Goal: Transaction & Acquisition: Purchase product/service

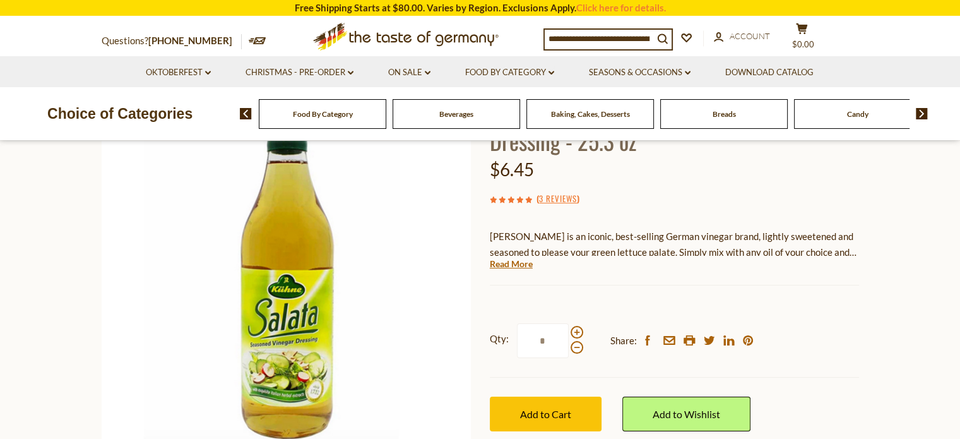
scroll to position [133, 0]
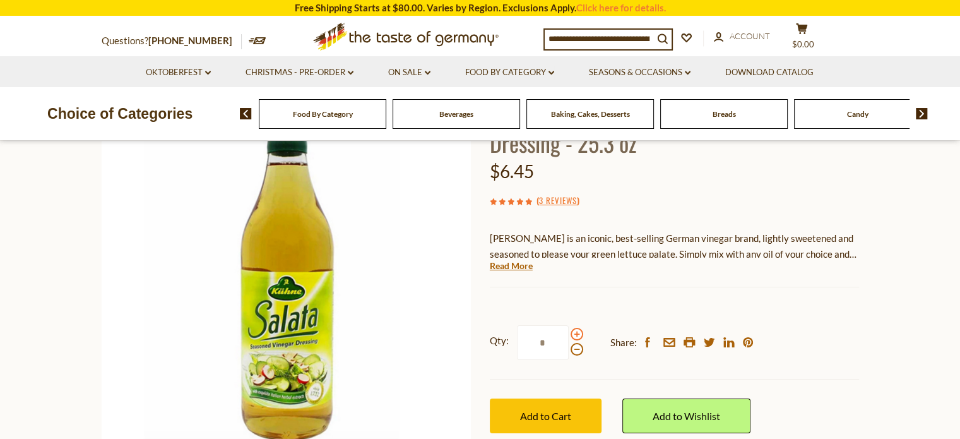
click at [576, 328] on span at bounding box center [577, 334] width 13 height 13
click at [569, 325] on input "*" at bounding box center [543, 342] width 52 height 35
click at [575, 328] on span at bounding box center [577, 334] width 13 height 13
click at [569, 325] on input "*" at bounding box center [543, 342] width 52 height 35
click at [577, 325] on label "Qty: *" at bounding box center [536, 342] width 93 height 35
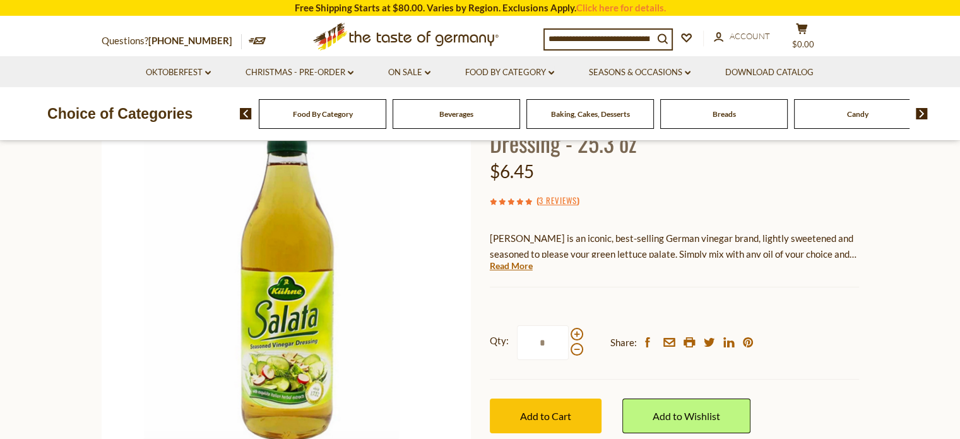
click at [569, 325] on input "*" at bounding box center [543, 342] width 52 height 35
click at [576, 325] on label "Qty: *" at bounding box center [536, 342] width 93 height 35
click at [569, 325] on input "*" at bounding box center [543, 342] width 52 height 35
click at [577, 325] on label "Qty: *" at bounding box center [536, 342] width 93 height 35
click at [569, 325] on input "*" at bounding box center [543, 342] width 52 height 35
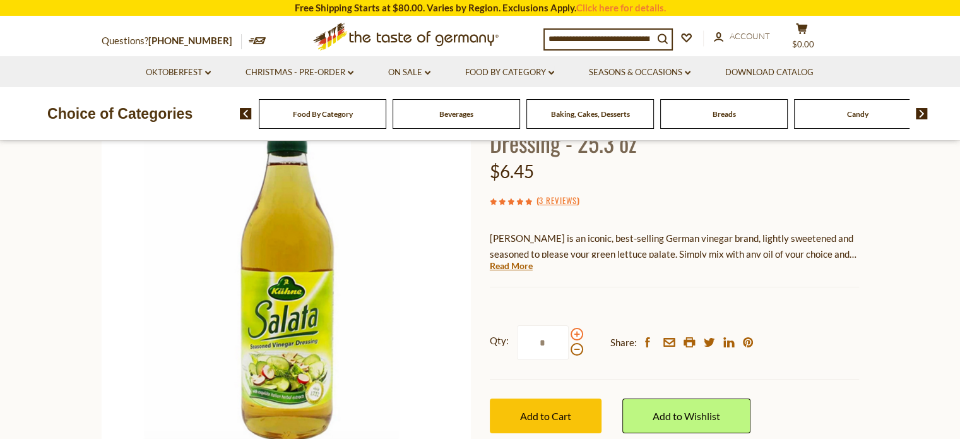
click at [572, 328] on span at bounding box center [577, 334] width 13 height 13
click at [569, 325] on input "*" at bounding box center [543, 342] width 52 height 35
type input "*"
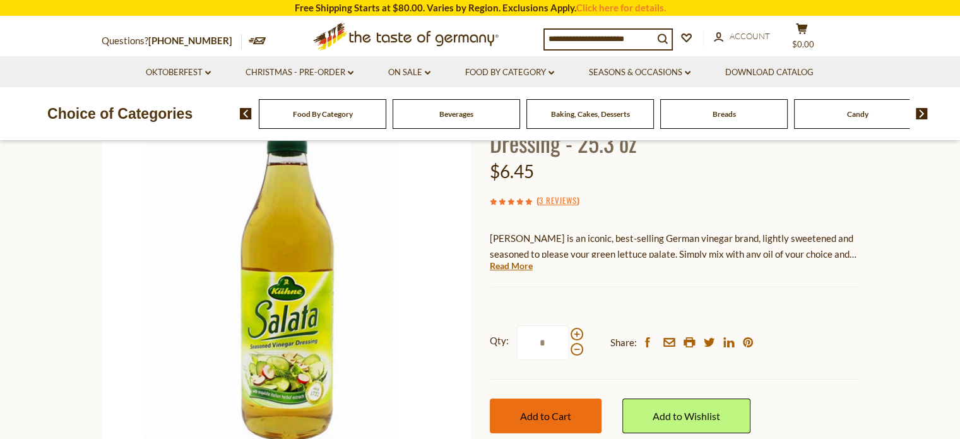
click at [540, 410] on span "Add to Cart" at bounding box center [545, 416] width 51 height 12
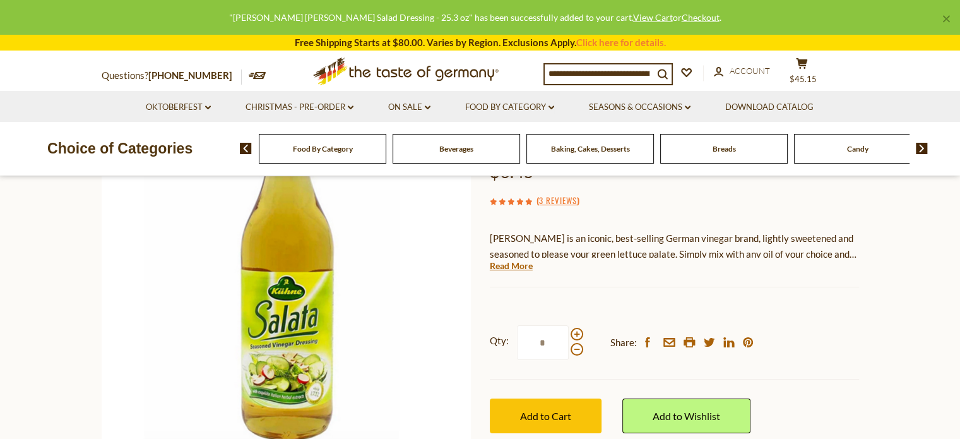
click at [313, 145] on span "Food By Category" at bounding box center [323, 148] width 60 height 9
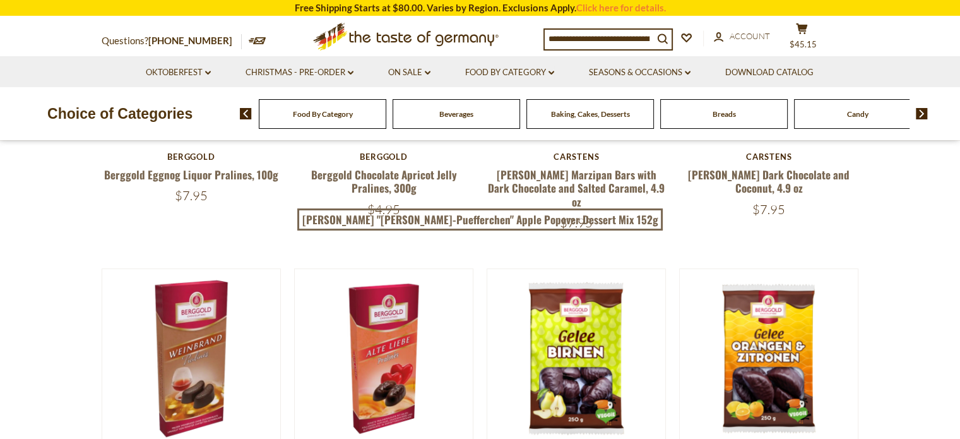
scroll to position [334, 0]
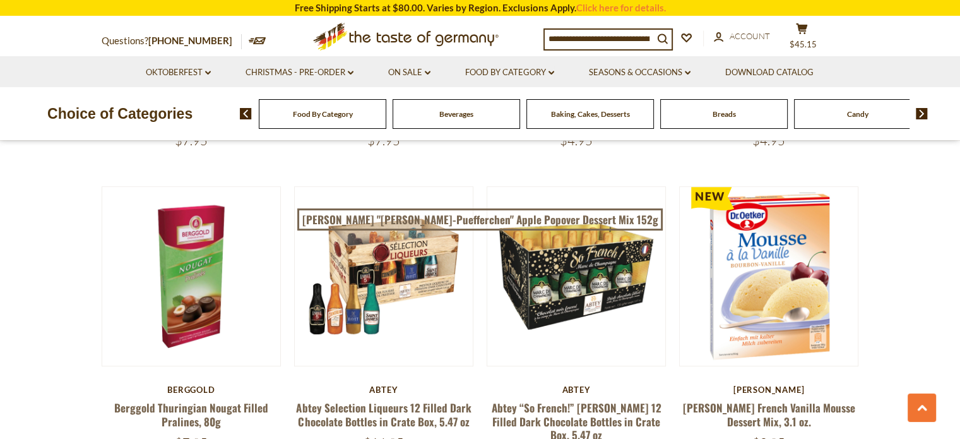
click at [604, 36] on input at bounding box center [599, 39] width 109 height 18
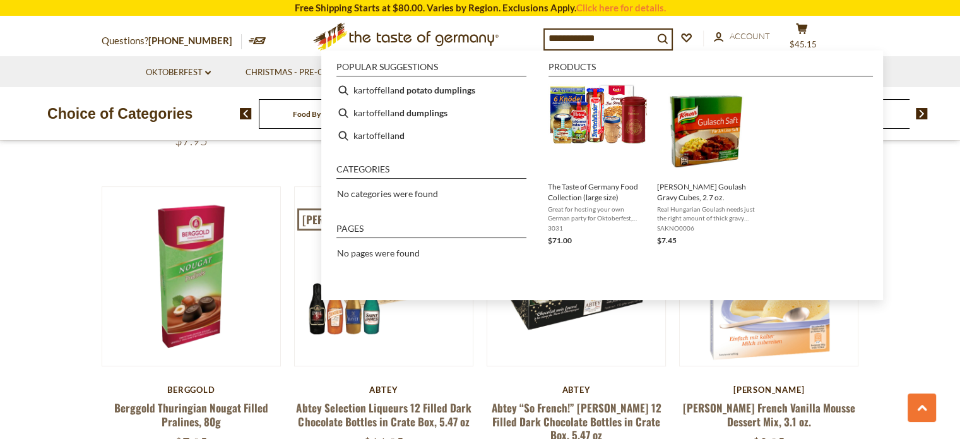
type input "**********"
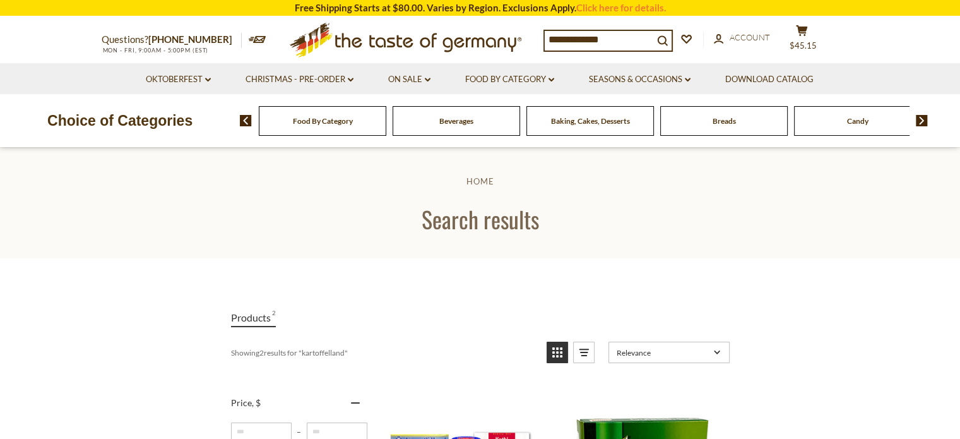
click at [635, 42] on input "**********" at bounding box center [599, 40] width 109 height 18
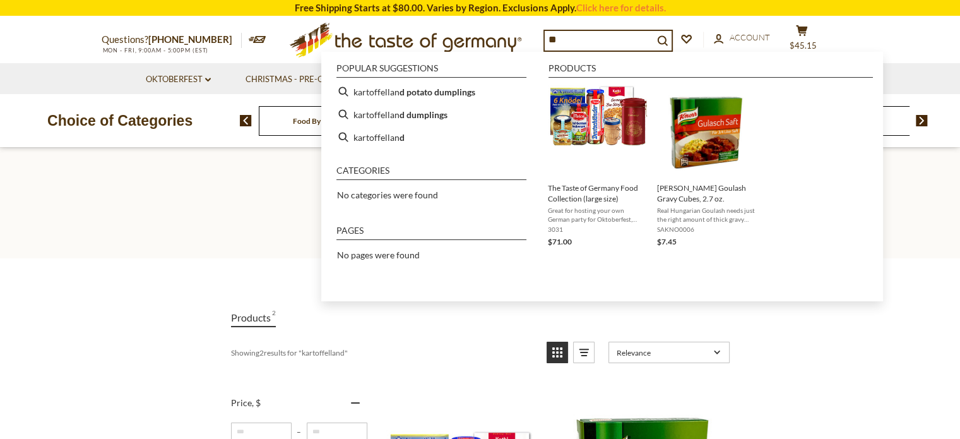
type input "*"
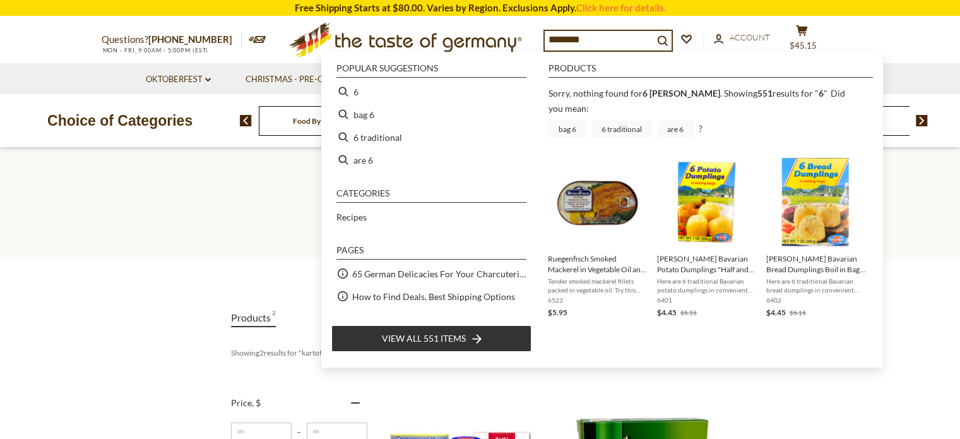
type input "********"
click at [692, 206] on img "Instant Search Results" at bounding box center [707, 202] width 92 height 92
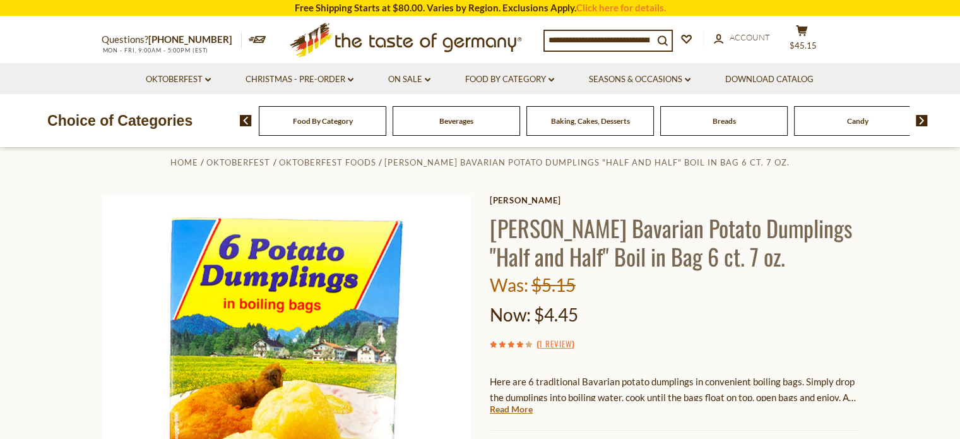
scroll to position [29, 0]
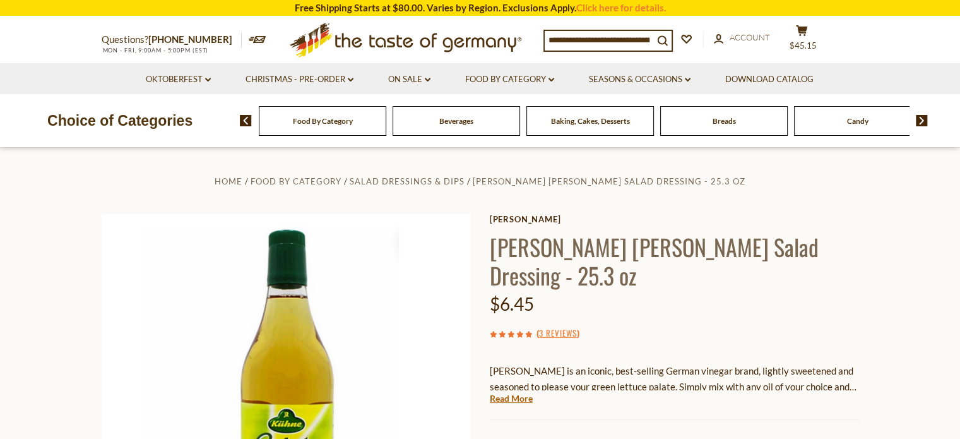
click at [325, 120] on span "Food By Category" at bounding box center [323, 120] width 60 height 9
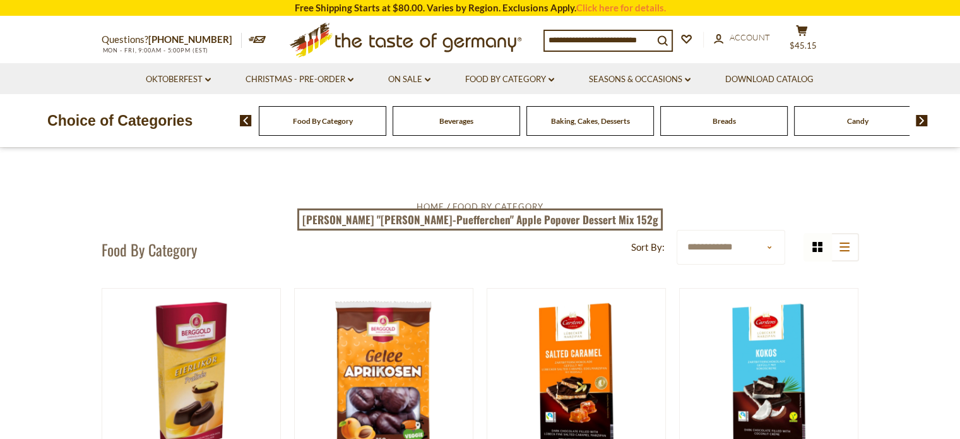
click at [578, 43] on input at bounding box center [599, 40] width 109 height 18
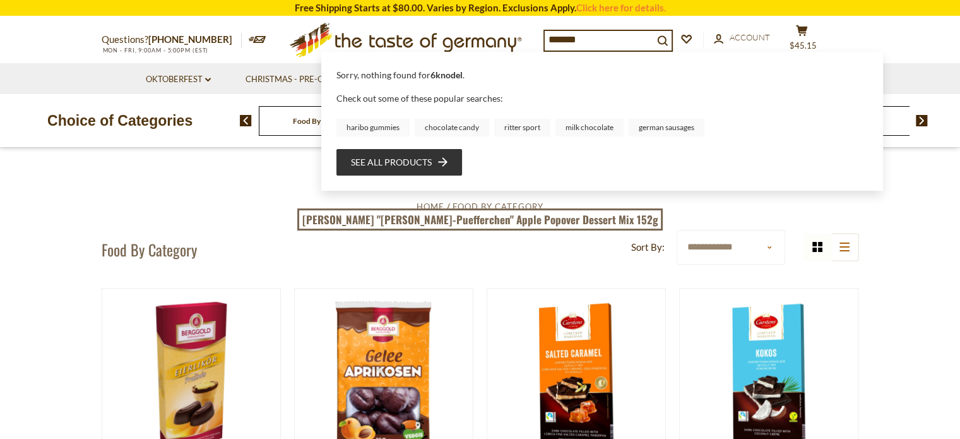
click at [548, 43] on input "*******" at bounding box center [599, 40] width 109 height 18
click at [551, 41] on input "*******" at bounding box center [599, 40] width 109 height 18
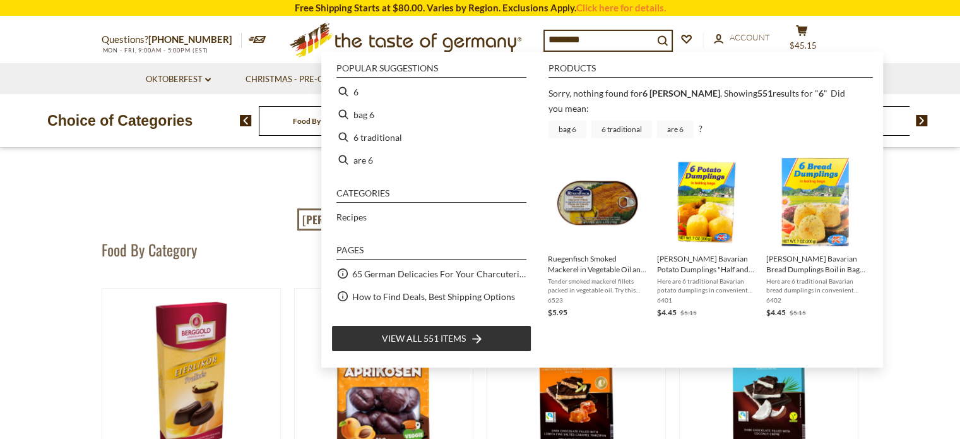
click at [611, 35] on input "********" at bounding box center [599, 40] width 109 height 18
type input "********"
click at [706, 183] on img "Instant Search Results" at bounding box center [707, 202] width 92 height 92
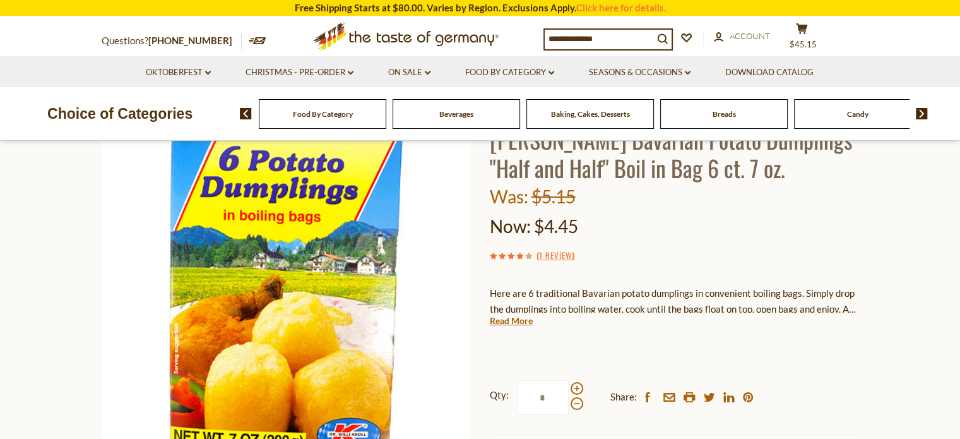
scroll to position [117, 0]
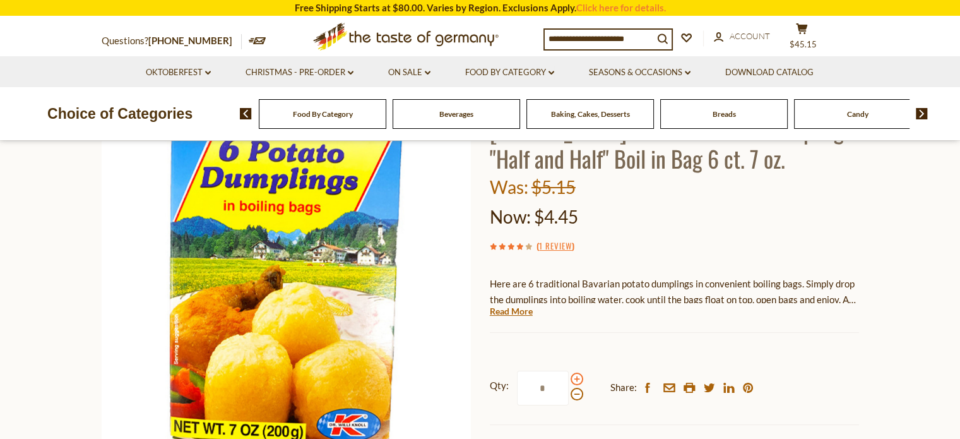
click at [577, 376] on span at bounding box center [577, 378] width 13 height 13
click at [569, 376] on input "*" at bounding box center [543, 388] width 52 height 35
click at [578, 374] on span at bounding box center [577, 378] width 13 height 13
click at [569, 374] on input "*" at bounding box center [543, 388] width 52 height 35
click at [576, 376] on span at bounding box center [577, 378] width 13 height 13
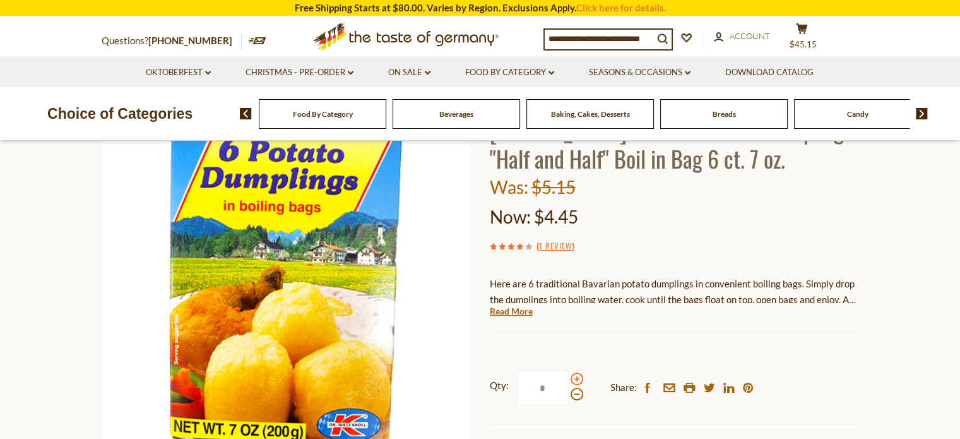
click at [569, 376] on input "*" at bounding box center [543, 388] width 52 height 35
click at [576, 376] on span at bounding box center [577, 378] width 13 height 13
click at [569, 376] on input "*" at bounding box center [543, 388] width 52 height 35
click at [578, 374] on span at bounding box center [577, 378] width 13 height 13
click at [569, 374] on input "*" at bounding box center [543, 388] width 52 height 35
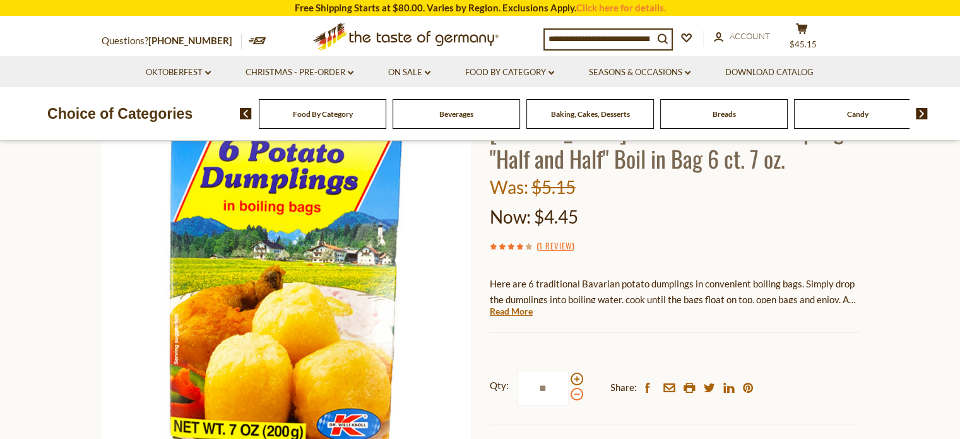
click at [577, 399] on span at bounding box center [577, 394] width 13 height 13
click at [569, 399] on input "**" at bounding box center [543, 388] width 52 height 35
click at [581, 384] on div at bounding box center [577, 386] width 13 height 28
click at [569, 384] on input "*" at bounding box center [543, 388] width 52 height 35
click at [576, 399] on span at bounding box center [577, 394] width 13 height 13
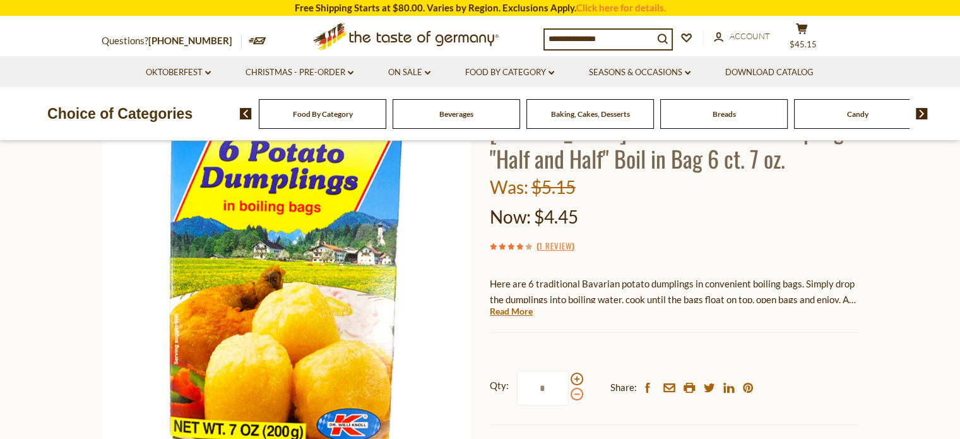
click at [569, 399] on input "*" at bounding box center [543, 388] width 52 height 35
click at [578, 396] on span at bounding box center [577, 394] width 13 height 13
click at [569, 396] on input "*" at bounding box center [543, 388] width 52 height 35
type input "*"
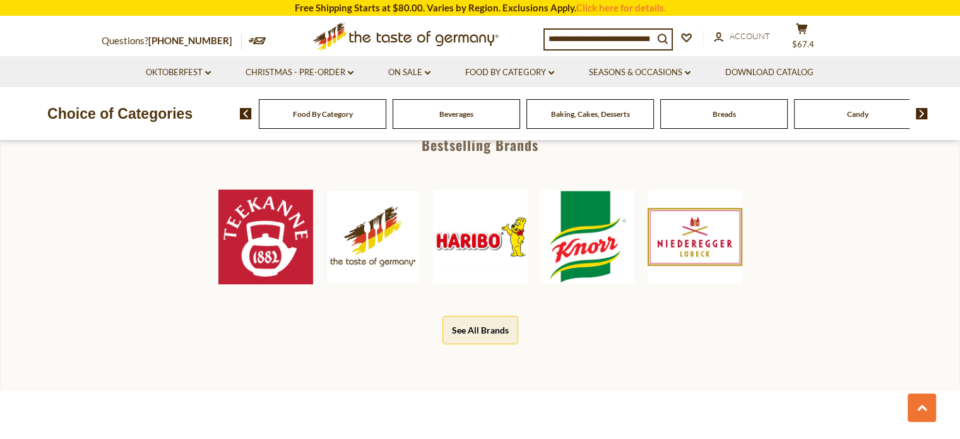
scroll to position [611, 0]
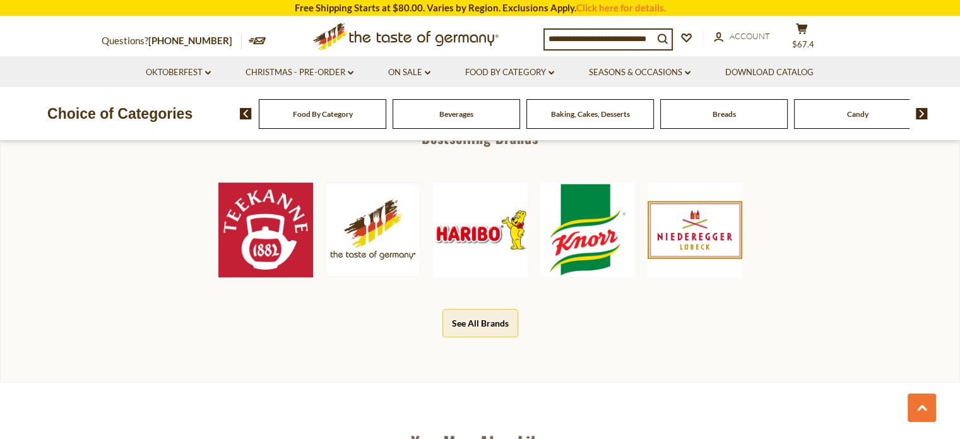
click at [586, 239] on img at bounding box center [587, 229] width 95 height 95
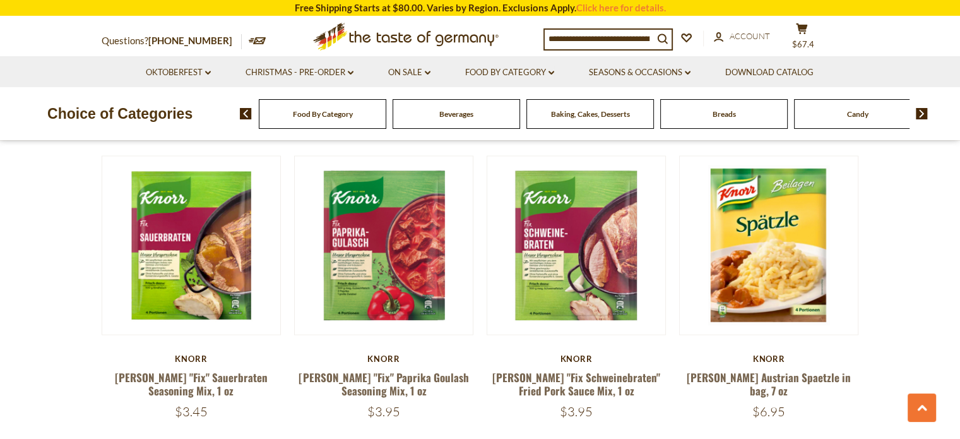
scroll to position [2266, 0]
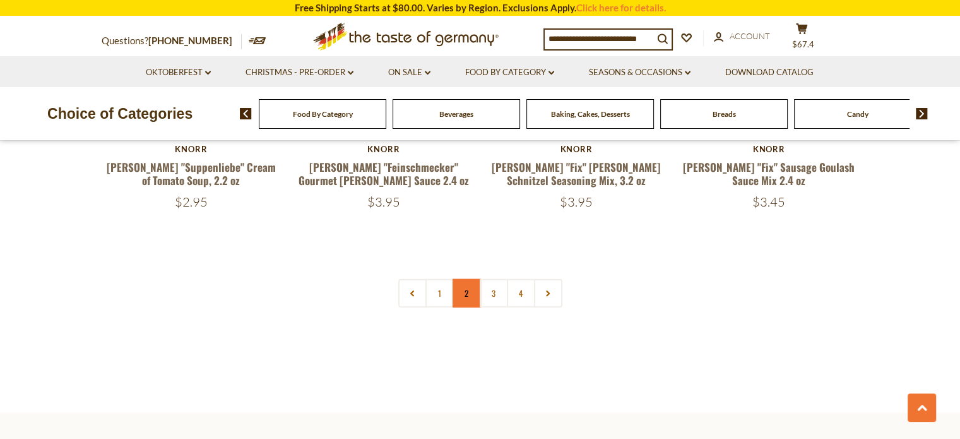
click at [458, 279] on link "2" at bounding box center [467, 293] width 28 height 28
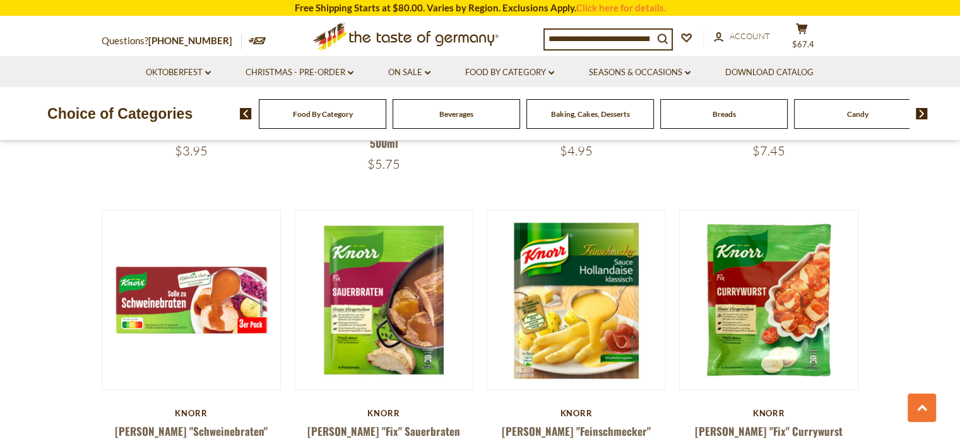
scroll to position [1912, 0]
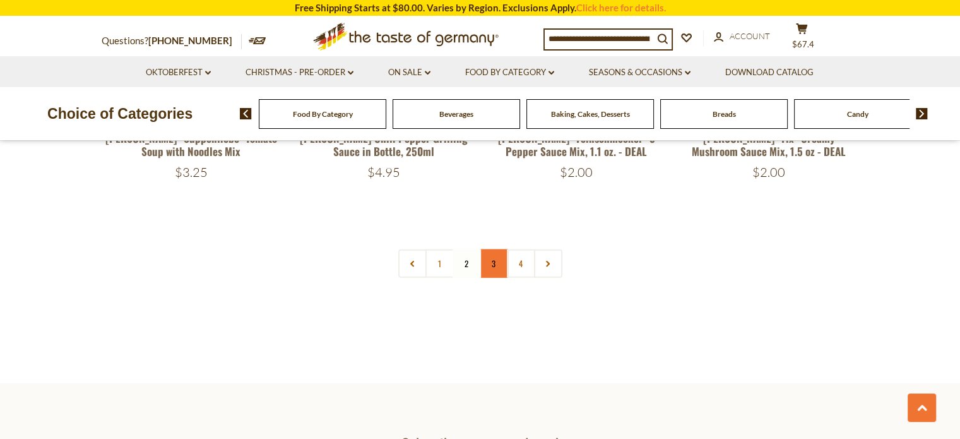
click at [496, 249] on link "3" at bounding box center [494, 263] width 28 height 28
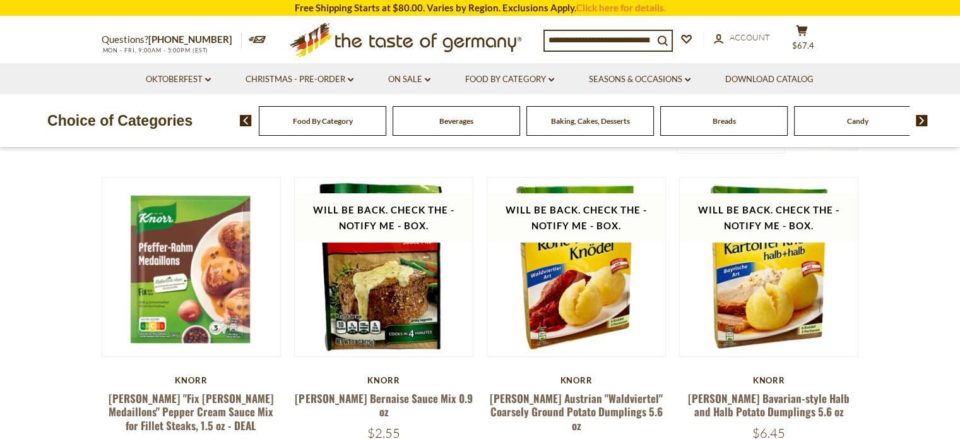
scroll to position [0, 0]
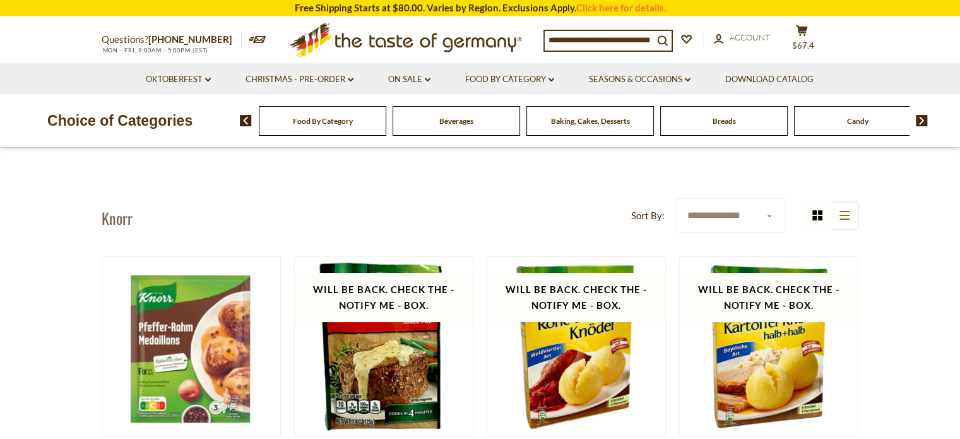
click at [770, 210] on select "**********" at bounding box center [731, 215] width 108 height 35
select select "*********"
click at [677, 198] on select "**********" at bounding box center [731, 215] width 108 height 35
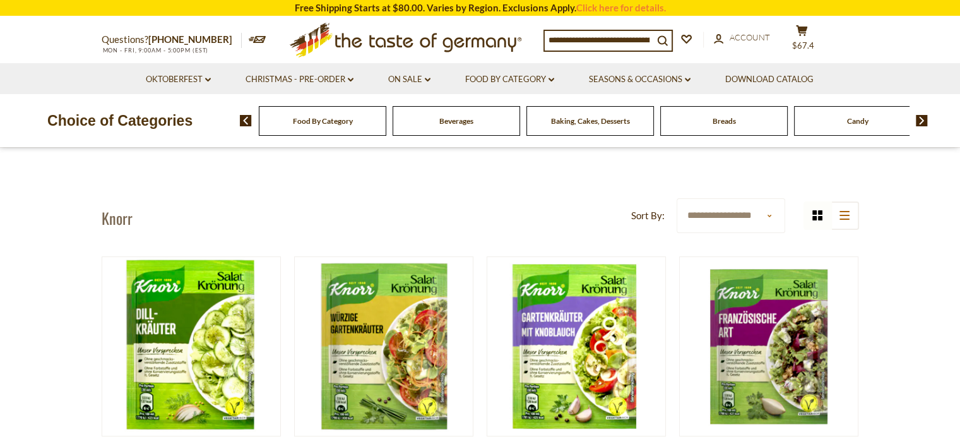
click at [775, 218] on select "**********" at bounding box center [731, 215] width 108 height 35
select select "********"
click at [677, 198] on select "**********" at bounding box center [731, 215] width 108 height 35
click at [773, 220] on select "**********" at bounding box center [731, 215] width 108 height 35
select select "**********"
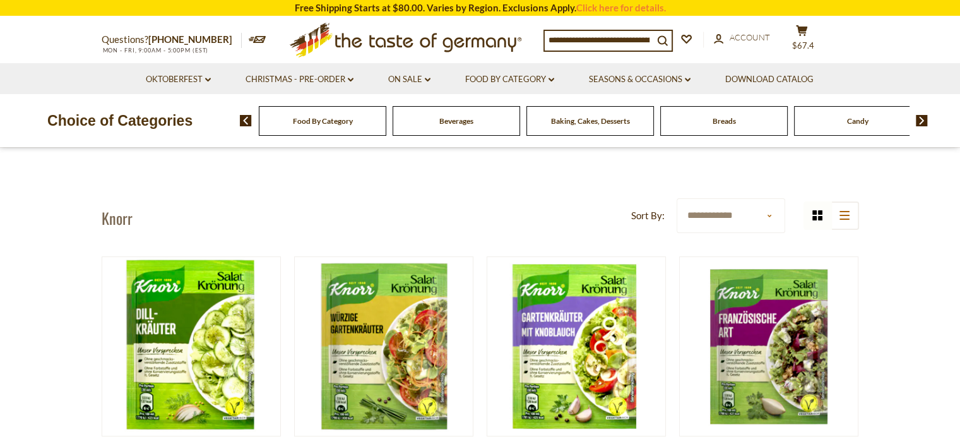
click at [677, 198] on select "**********" at bounding box center [731, 215] width 108 height 35
click at [386, 124] on div "Breads" at bounding box center [323, 121] width 128 height 30
click at [916, 121] on img at bounding box center [922, 120] width 12 height 11
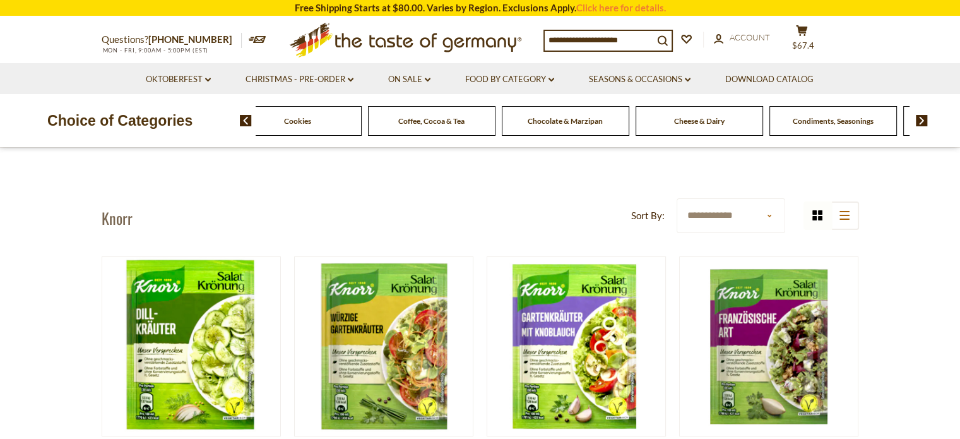
click at [844, 123] on span "Condiments, Seasonings" at bounding box center [833, 120] width 81 height 9
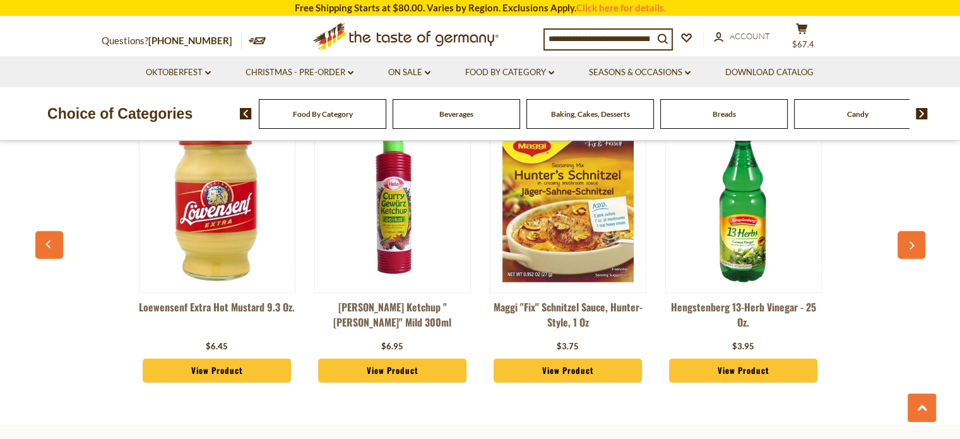
scroll to position [3412, 0]
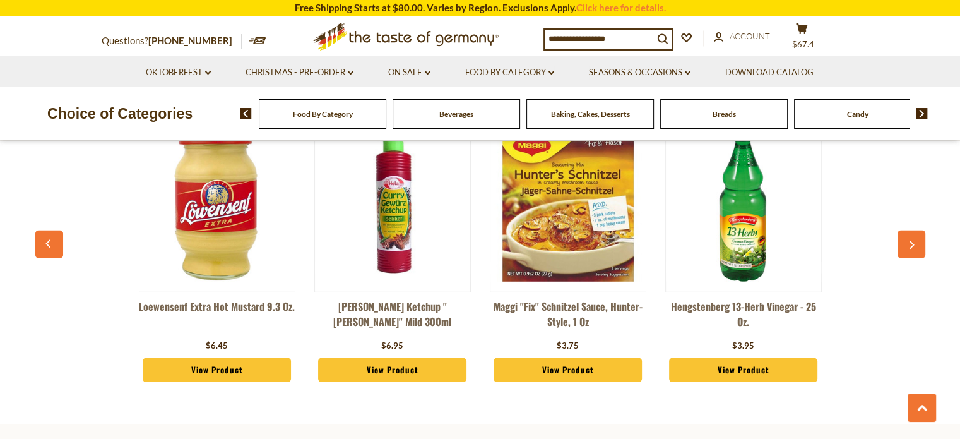
click at [742, 358] on link "View Product" at bounding box center [743, 370] width 149 height 24
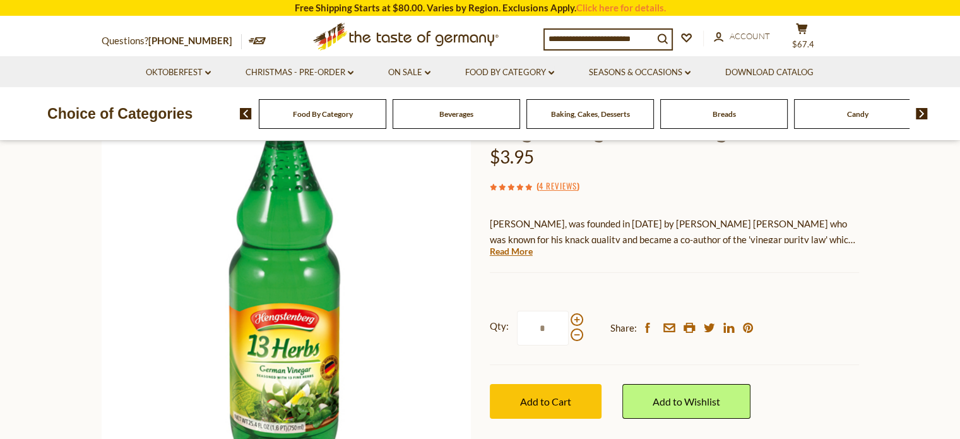
scroll to position [128, 0]
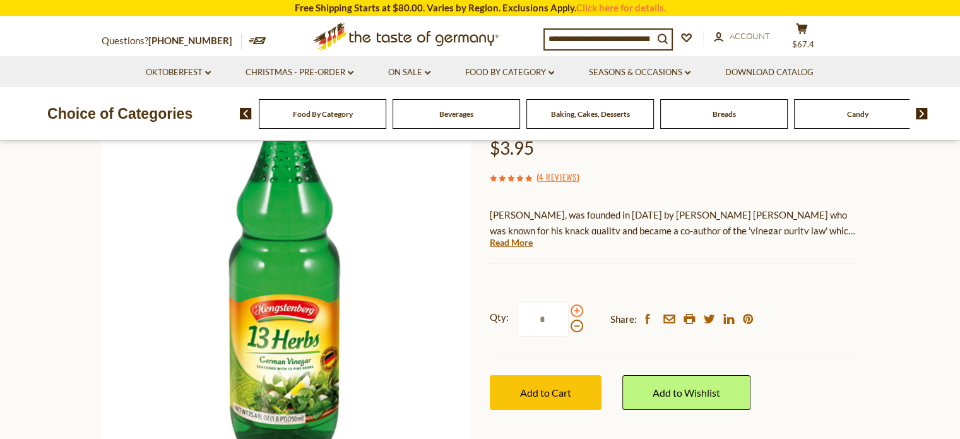
click at [578, 311] on span at bounding box center [577, 310] width 13 height 13
click at [569, 311] on input "*" at bounding box center [543, 319] width 52 height 35
type input "*"
click at [547, 398] on button "Add to Cart" at bounding box center [546, 392] width 112 height 35
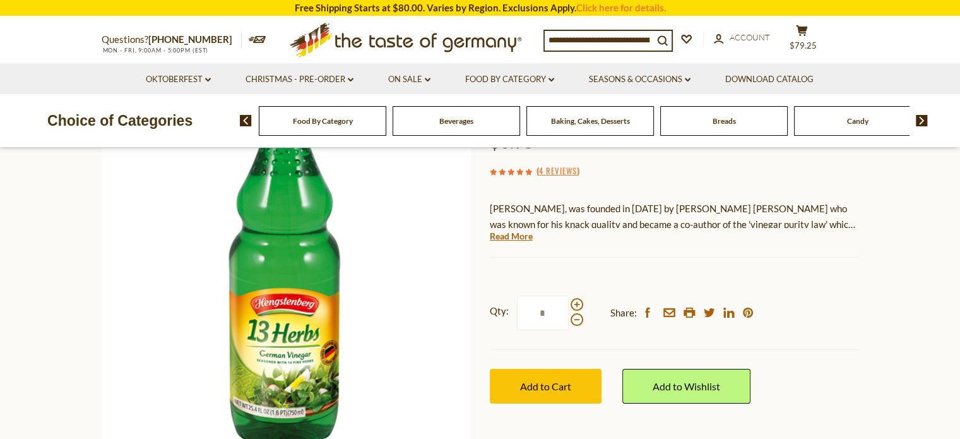
scroll to position [0, 0]
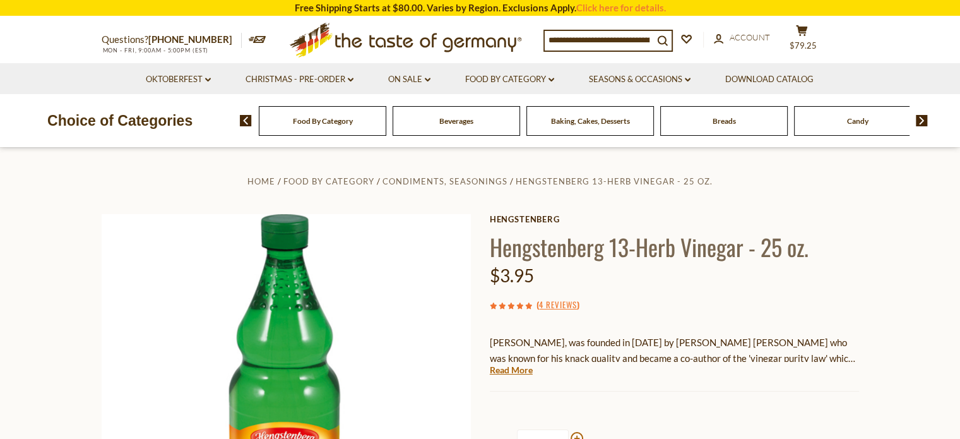
click at [619, 41] on input at bounding box center [599, 40] width 109 height 18
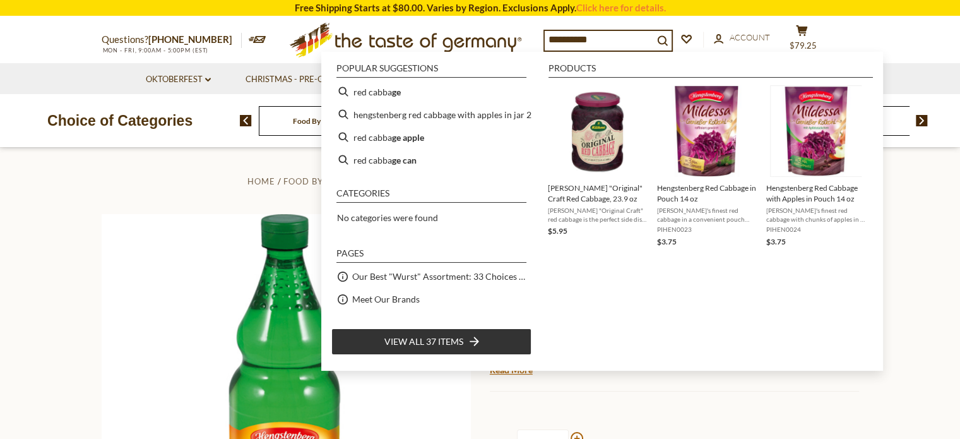
type input "**********"
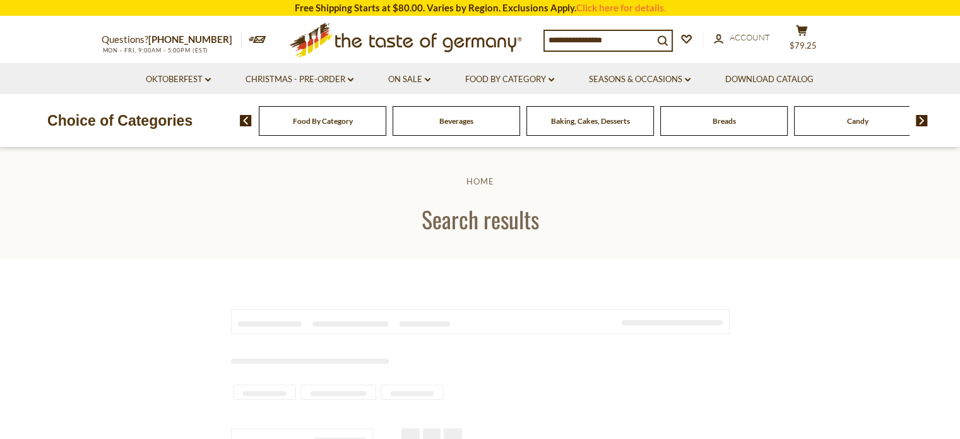
type input "**********"
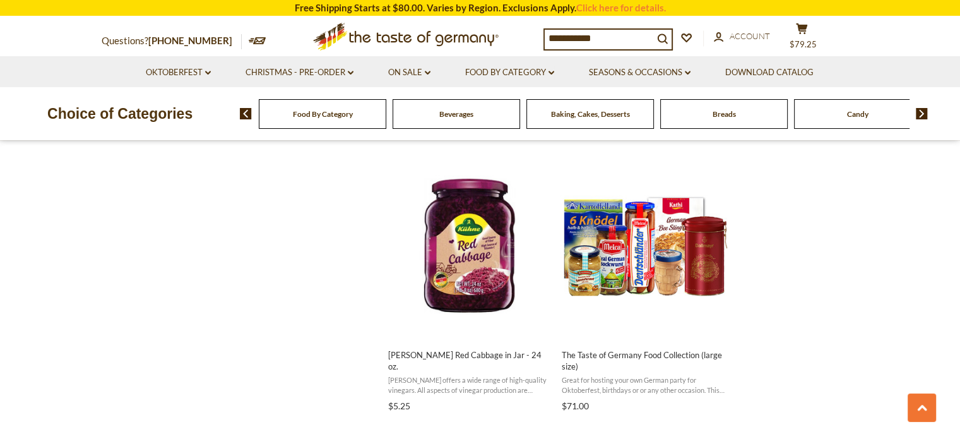
scroll to position [1336, 0]
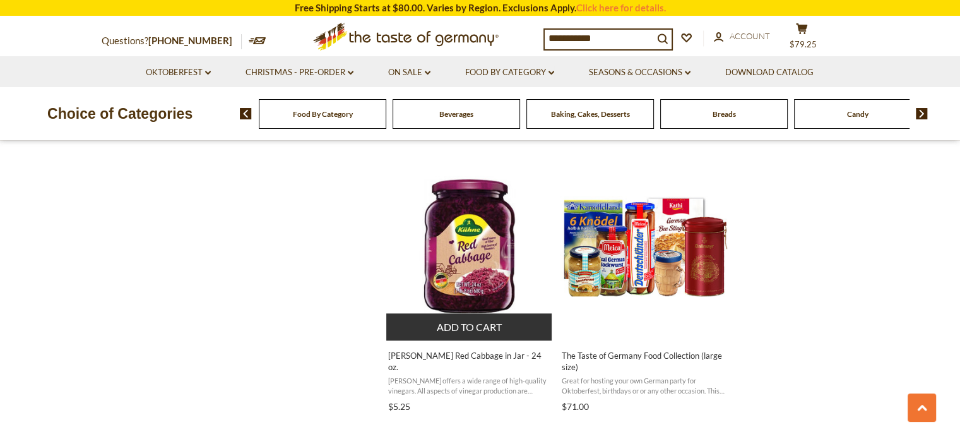
click at [472, 265] on img "Kuehne Red Cabbage in Jar - 24 oz." at bounding box center [469, 245] width 167 height 167
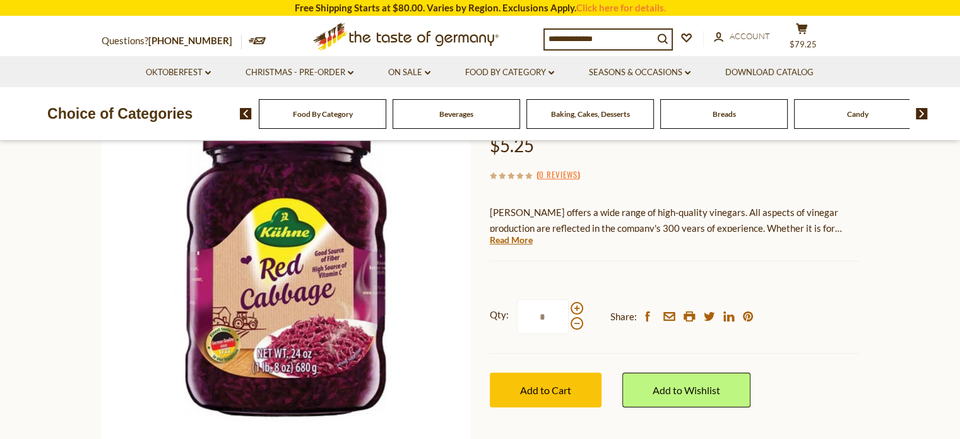
scroll to position [131, 0]
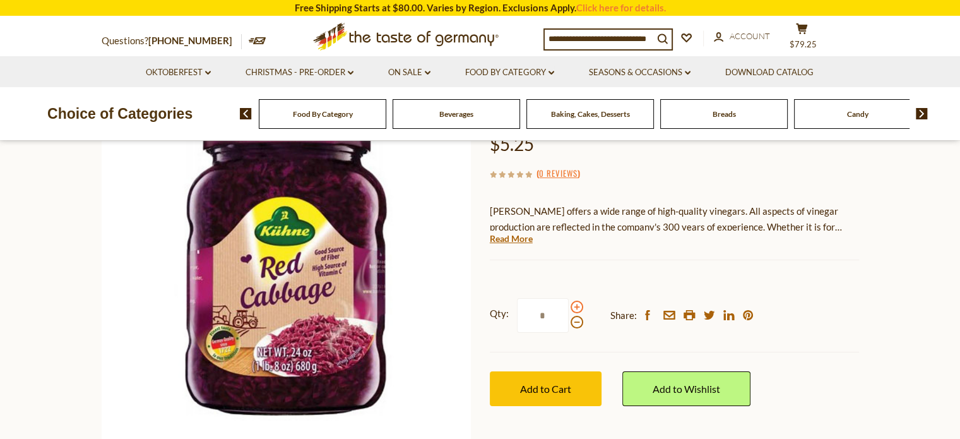
click at [581, 308] on span at bounding box center [577, 307] width 13 height 13
click at [569, 308] on input "*" at bounding box center [543, 315] width 52 height 35
type input "*"
click at [562, 384] on span "Add to Cart" at bounding box center [545, 389] width 51 height 12
click at [812, 37] on span "$95" at bounding box center [810, 35] width 15 height 10
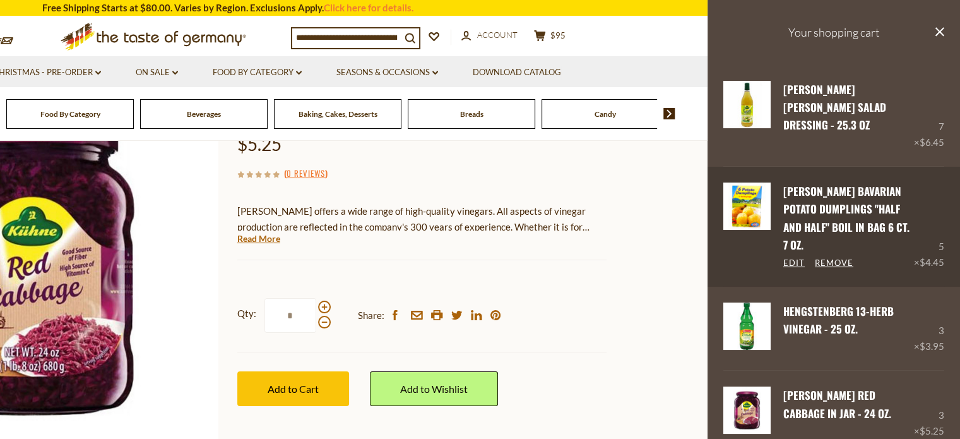
click at [928, 232] on div "5 × $4.45" at bounding box center [929, 226] width 30 height 88
click at [792, 258] on link "Edit" at bounding box center [793, 263] width 21 height 11
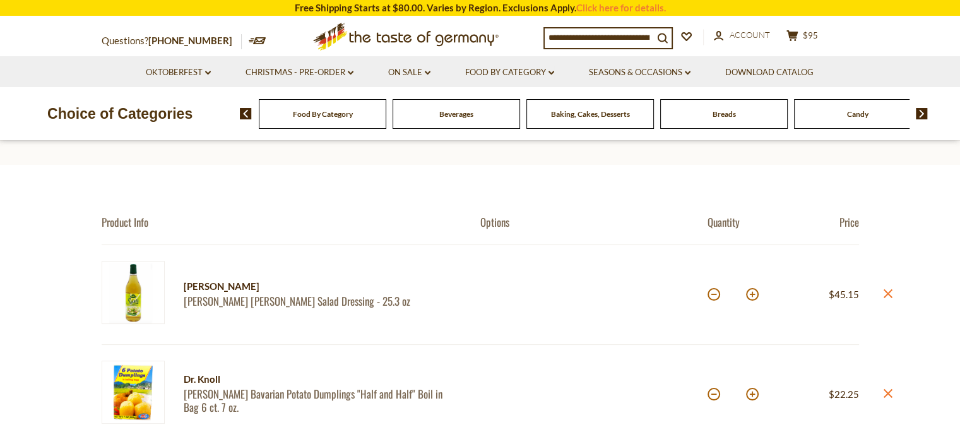
scroll to position [67, 0]
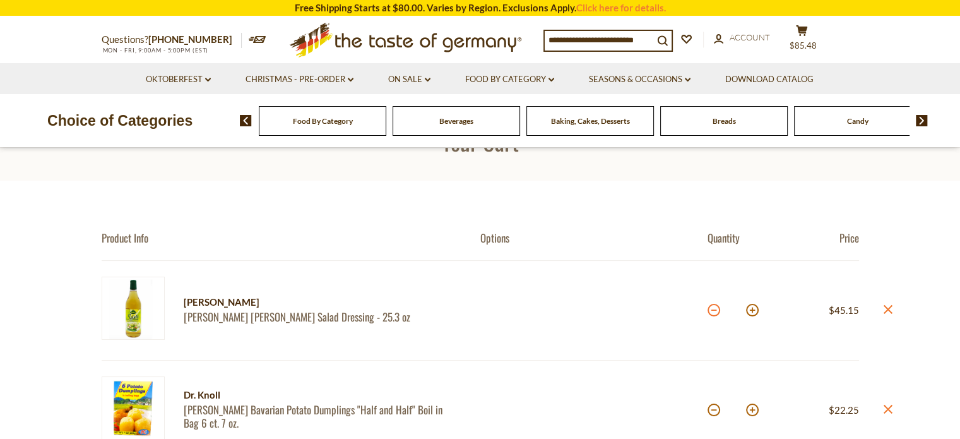
click at [715, 313] on button at bounding box center [714, 310] width 13 height 13
type input "*"
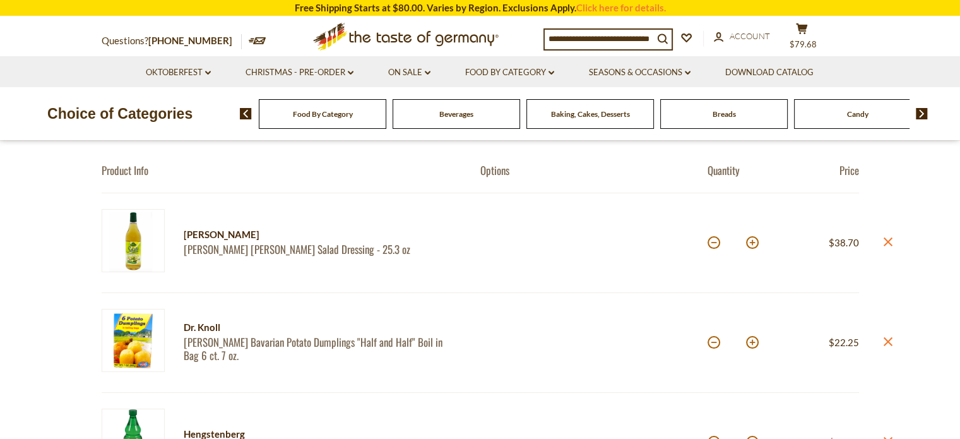
scroll to position [114, 0]
click at [709, 348] on div "*" at bounding box center [733, 342] width 51 height 35
click at [713, 343] on button at bounding box center [714, 342] width 13 height 13
type input "*"
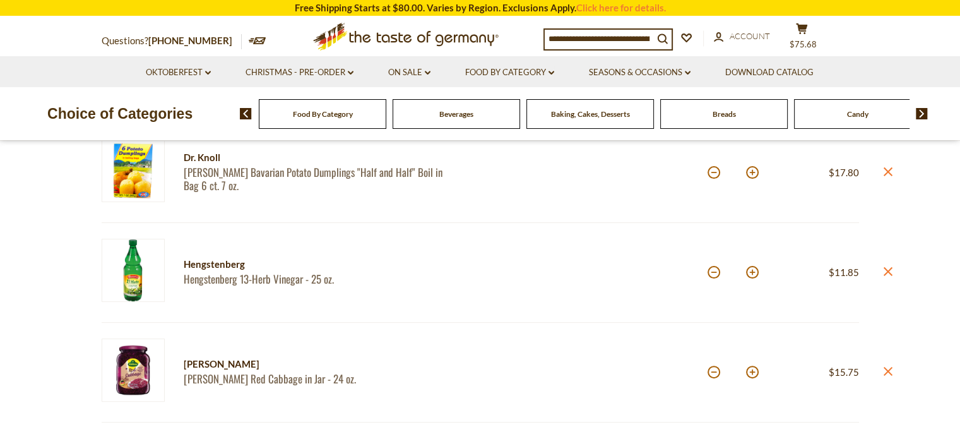
scroll to position [289, 0]
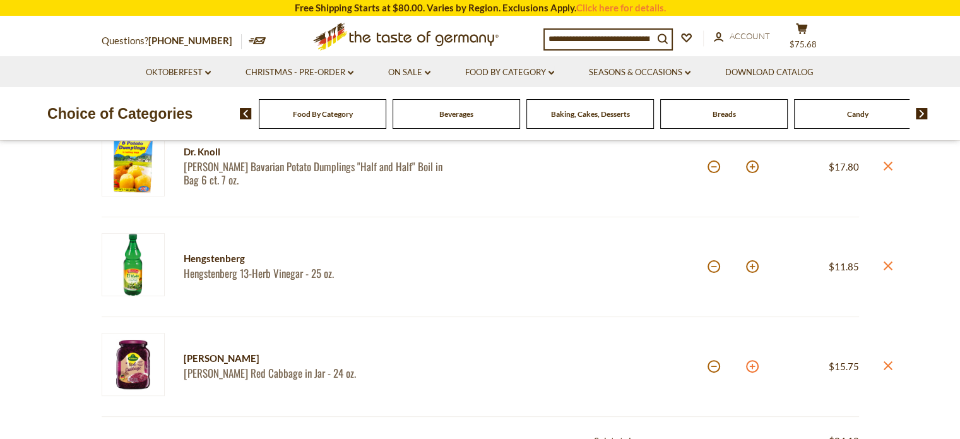
click at [751, 368] on button at bounding box center [752, 366] width 13 height 13
click at [754, 366] on button at bounding box center [752, 366] width 13 height 13
type input "*"
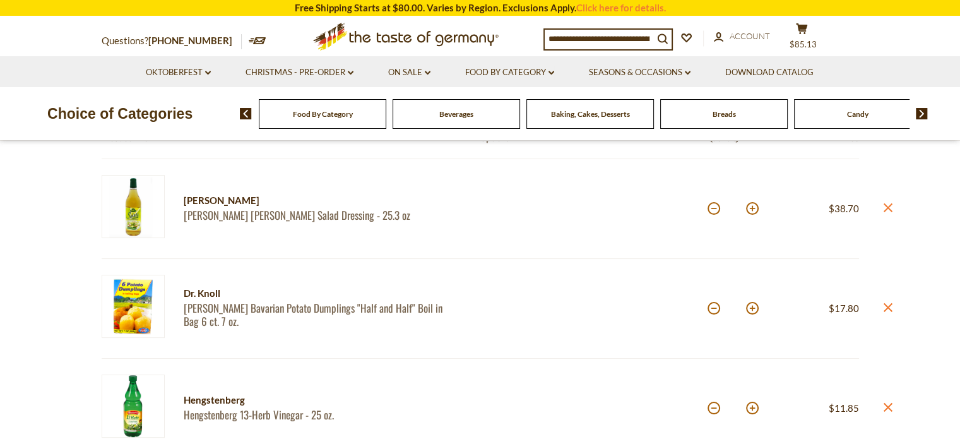
scroll to position [0, 0]
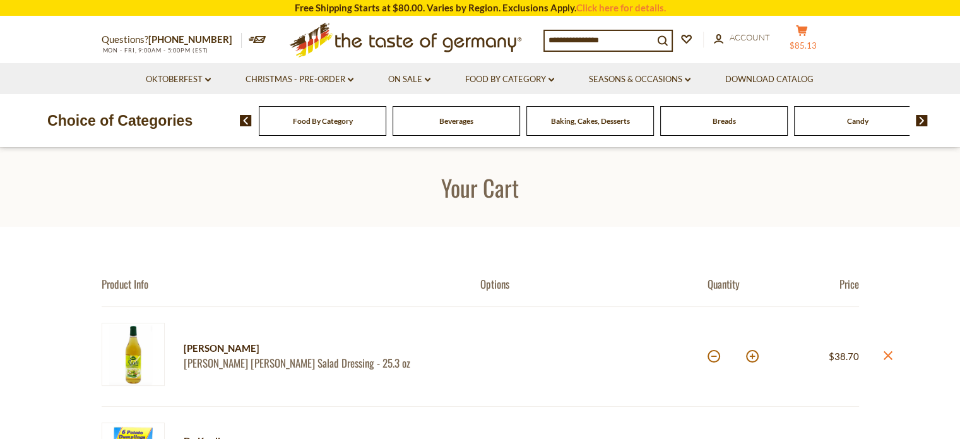
click at [803, 32] on icon "cart" at bounding box center [802, 30] width 12 height 11
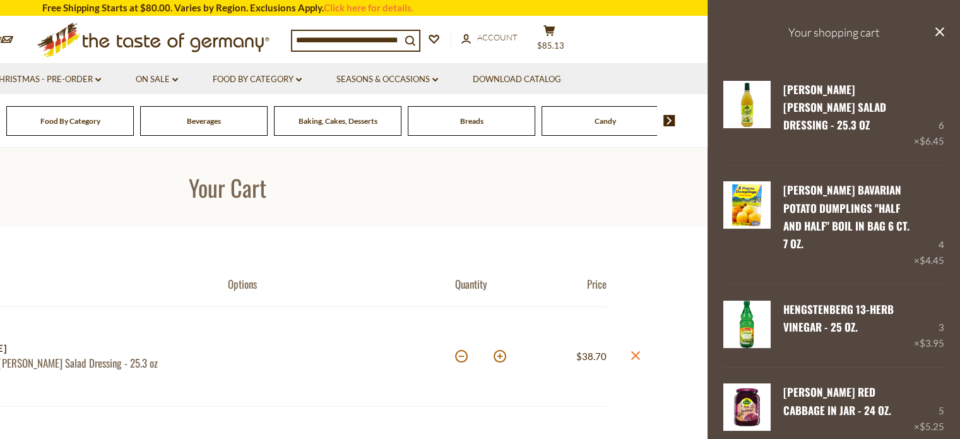
click at [840, 35] on h3 "Your shopping cart" at bounding box center [834, 32] width 253 height 65
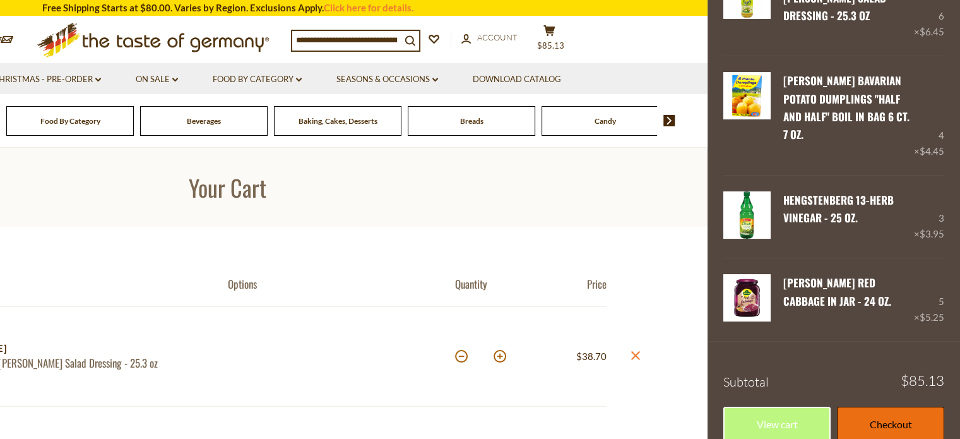
click at [886, 409] on link "Checkout" at bounding box center [890, 424] width 107 height 35
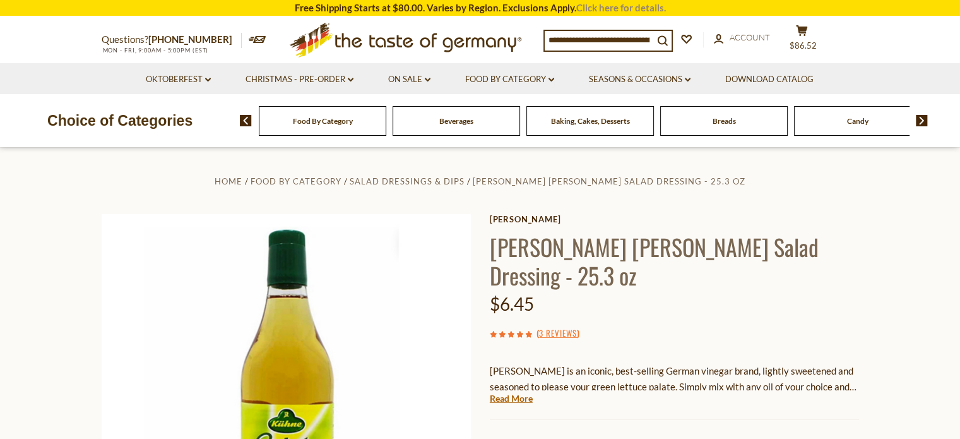
click at [618, 8] on link "Click here for details." at bounding box center [621, 7] width 90 height 11
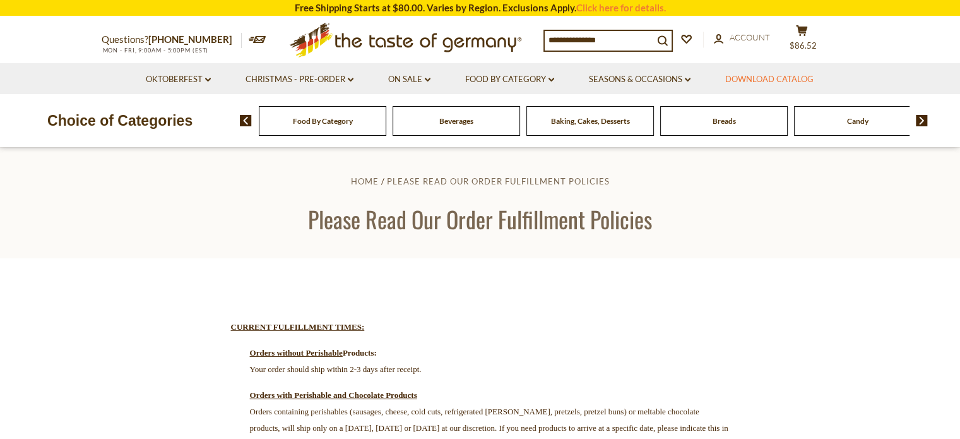
click at [778, 81] on link "Download Catalog" at bounding box center [769, 80] width 88 height 14
click at [643, 81] on link "Seasons & Occasions dropdown_arrow" at bounding box center [640, 80] width 102 height 14
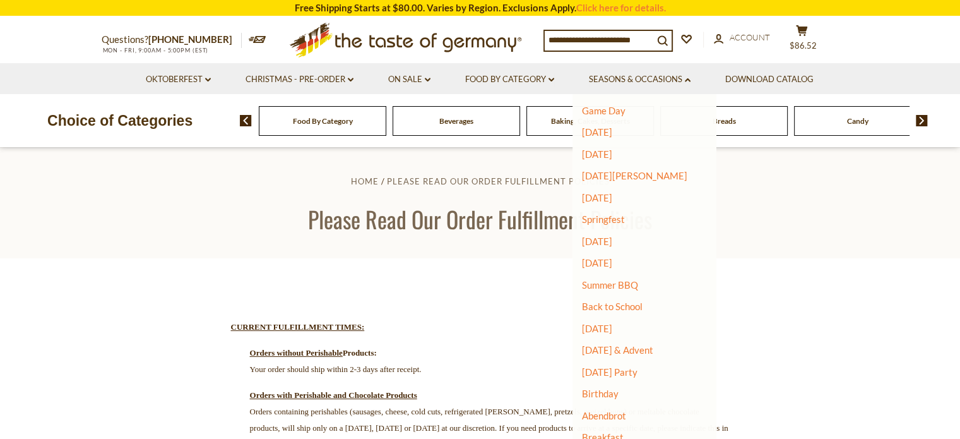
click at [314, 124] on span "Food By Category" at bounding box center [323, 120] width 60 height 9
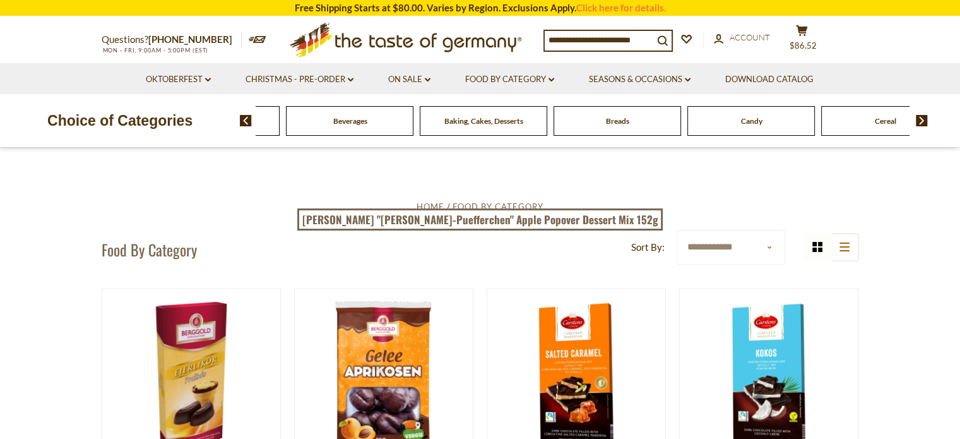
click at [924, 115] on img at bounding box center [922, 120] width 12 height 11
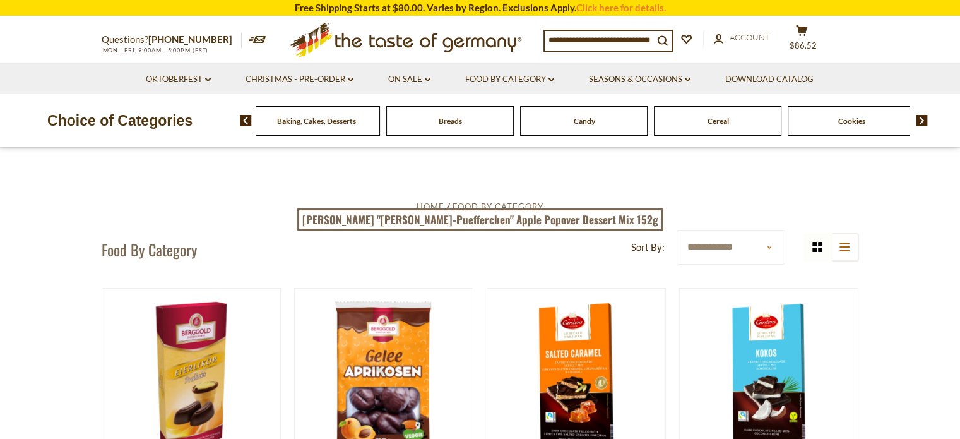
click at [924, 117] on img at bounding box center [922, 120] width 12 height 11
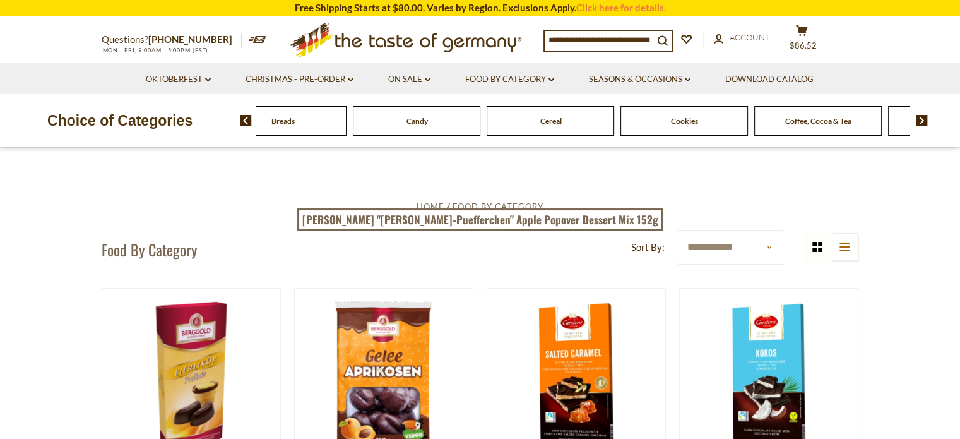
click at [811, 122] on span "Coffee, Cocoa & Tea" at bounding box center [818, 120] width 66 height 9
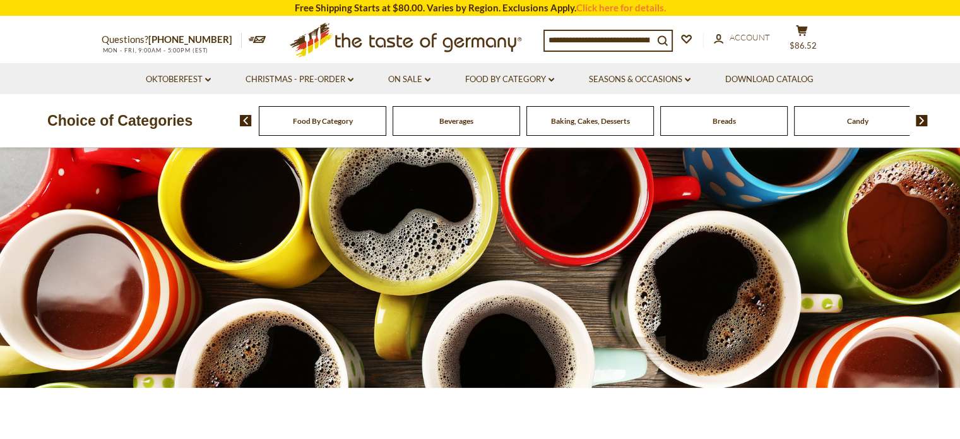
click at [720, 117] on span "Breads" at bounding box center [724, 120] width 23 height 9
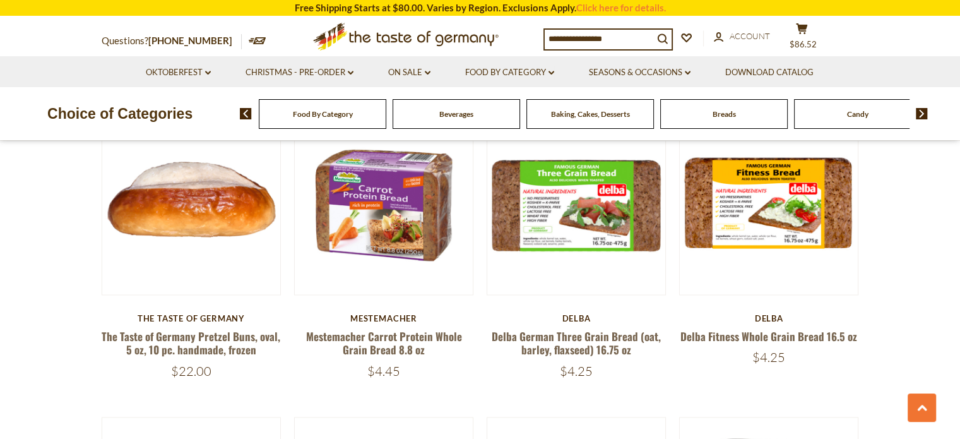
scroll to position [1933, 0]
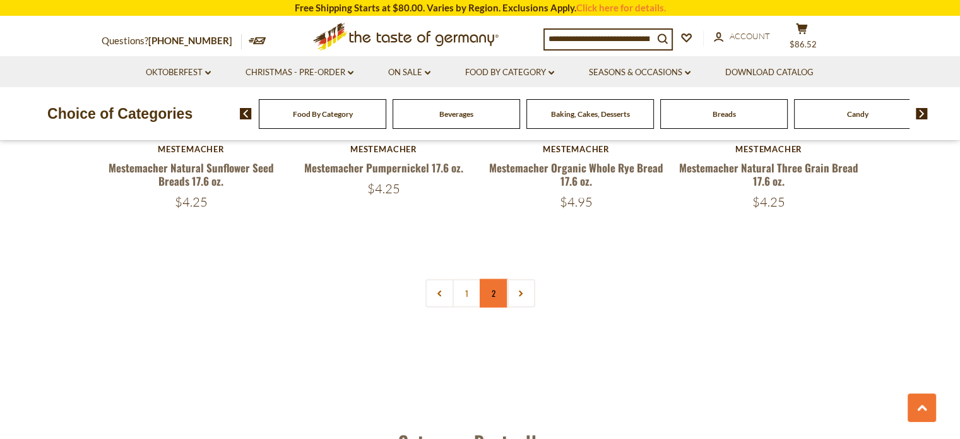
click at [492, 294] on link "2" at bounding box center [494, 293] width 28 height 28
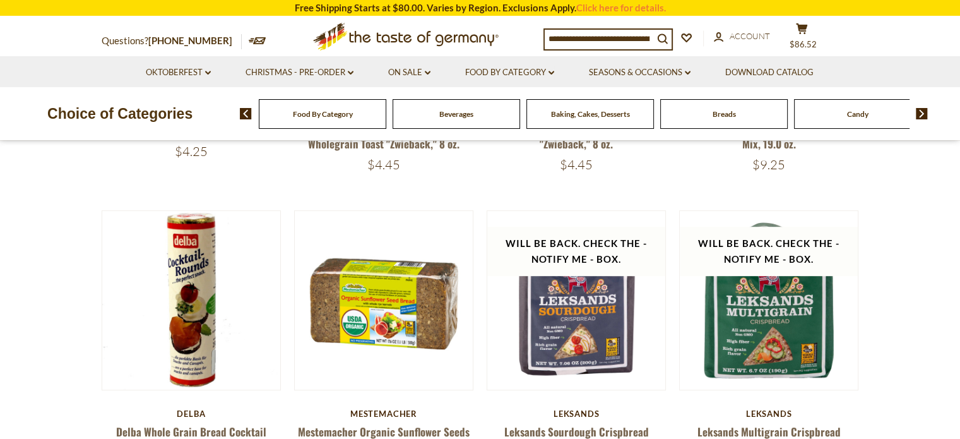
scroll to position [0, 0]
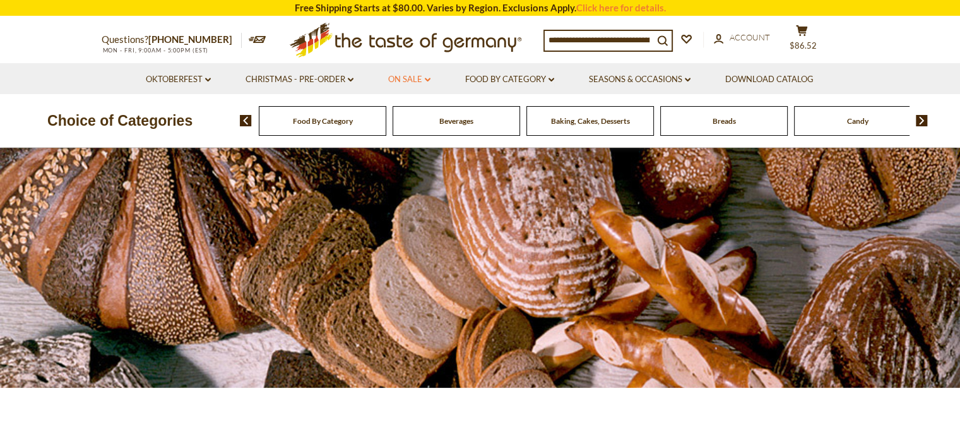
click at [399, 76] on link "On Sale dropdown_arrow" at bounding box center [409, 80] width 42 height 14
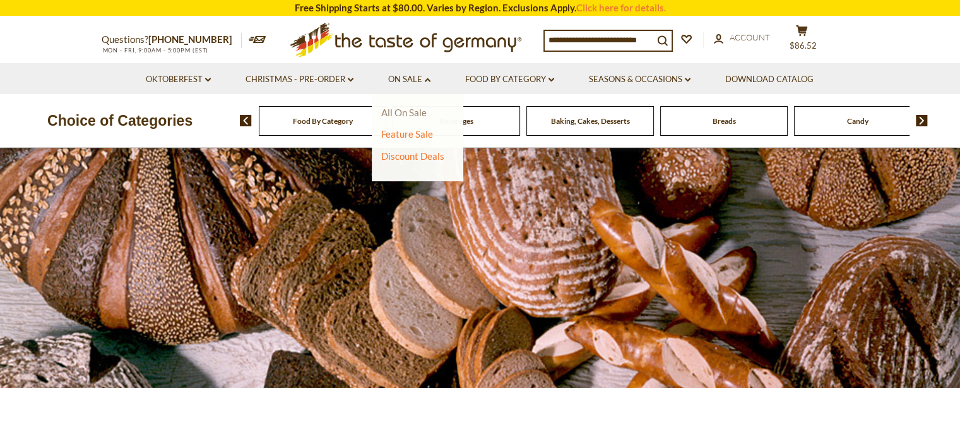
click at [410, 116] on link "All On Sale" at bounding box center [403, 112] width 45 height 11
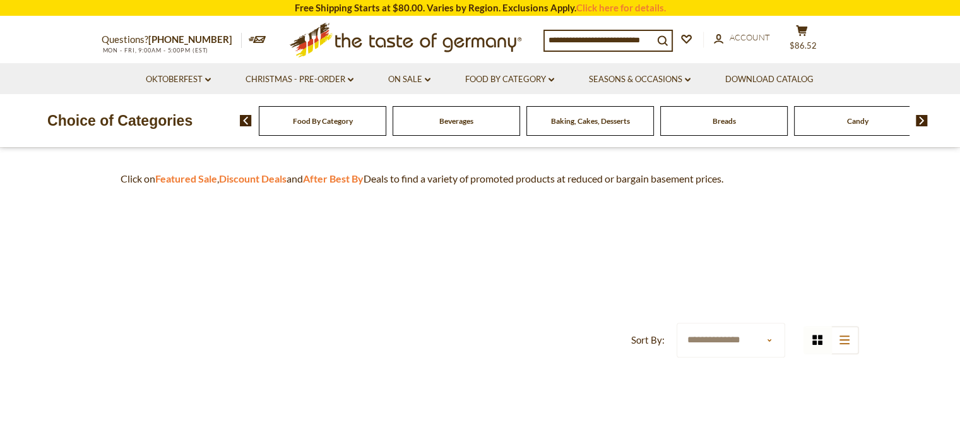
scroll to position [352, 0]
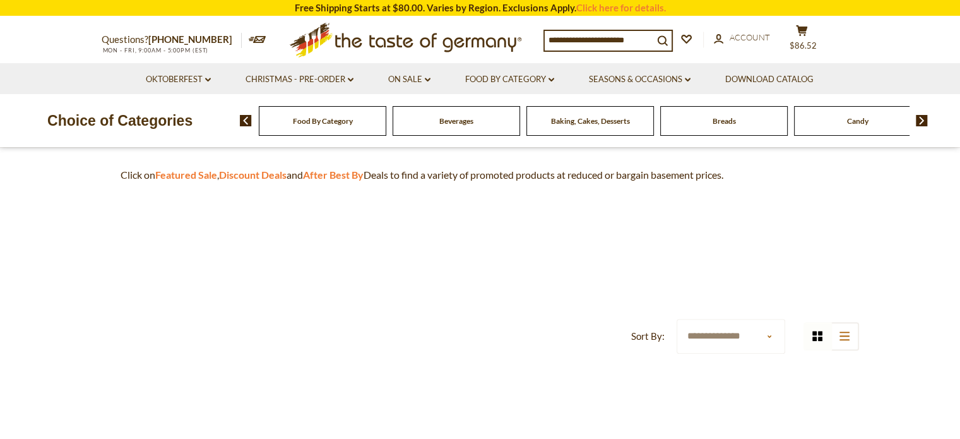
click at [929, 340] on section "**********" at bounding box center [480, 152] width 960 height 713
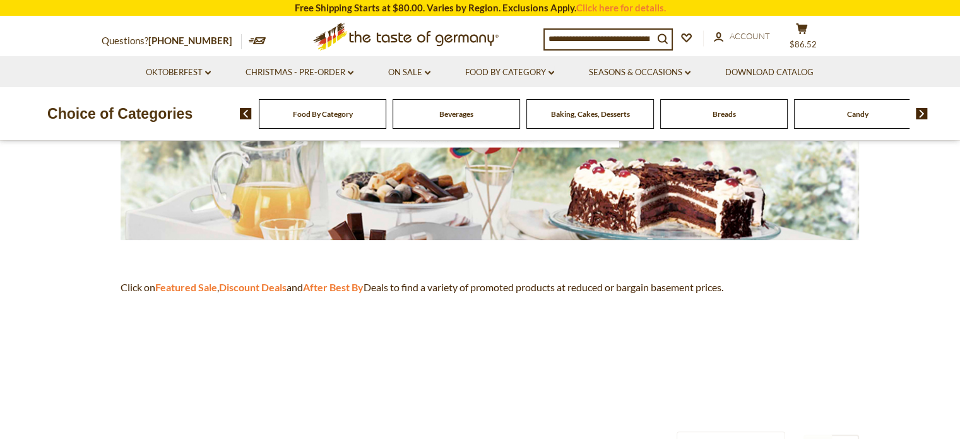
scroll to position [0, 0]
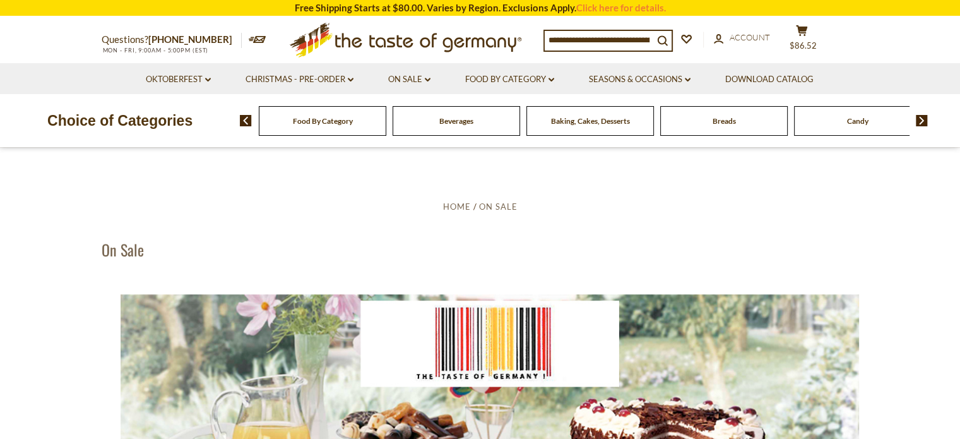
click at [411, 77] on link "On Sale dropdown_arrow" at bounding box center [409, 80] width 42 height 14
click at [414, 158] on link "Discount Deals" at bounding box center [412, 156] width 63 height 18
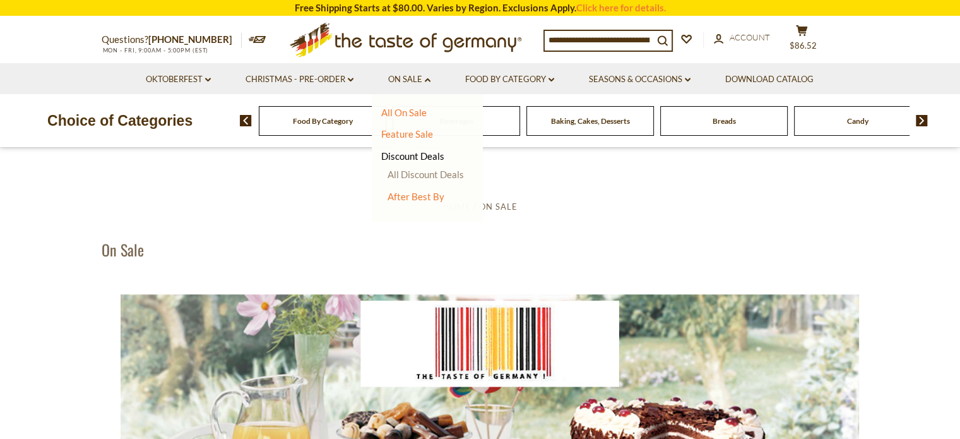
click at [422, 176] on link "All Discount Deals" at bounding box center [426, 174] width 76 height 11
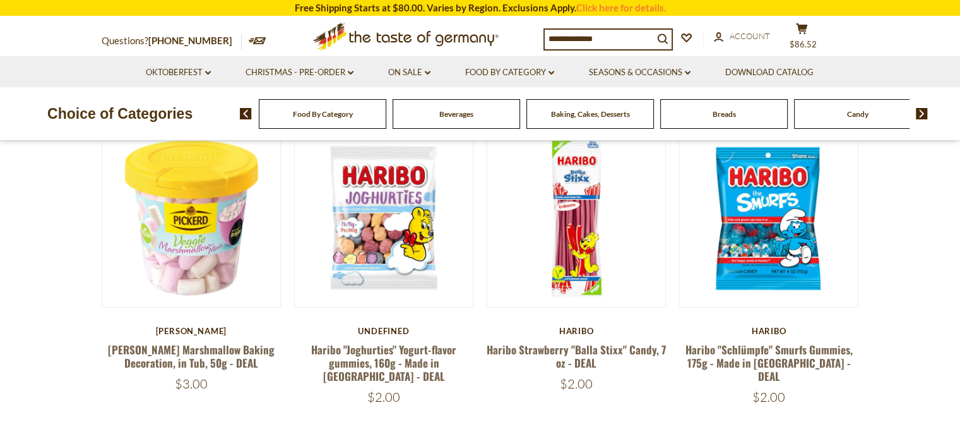
scroll to position [240, 0]
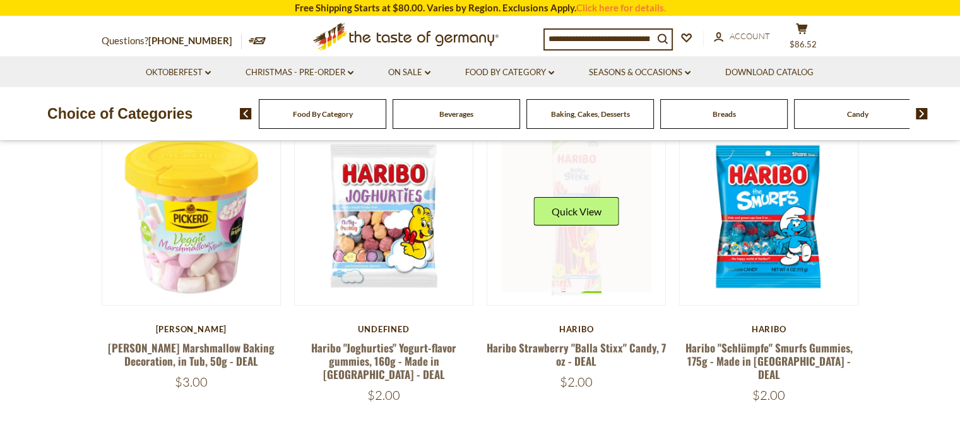
click at [583, 227] on link at bounding box center [576, 216] width 150 height 150
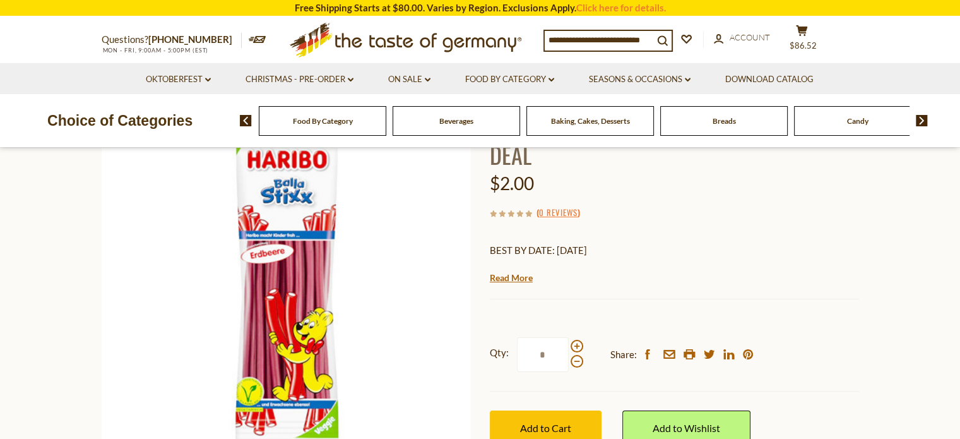
scroll to position [131, 0]
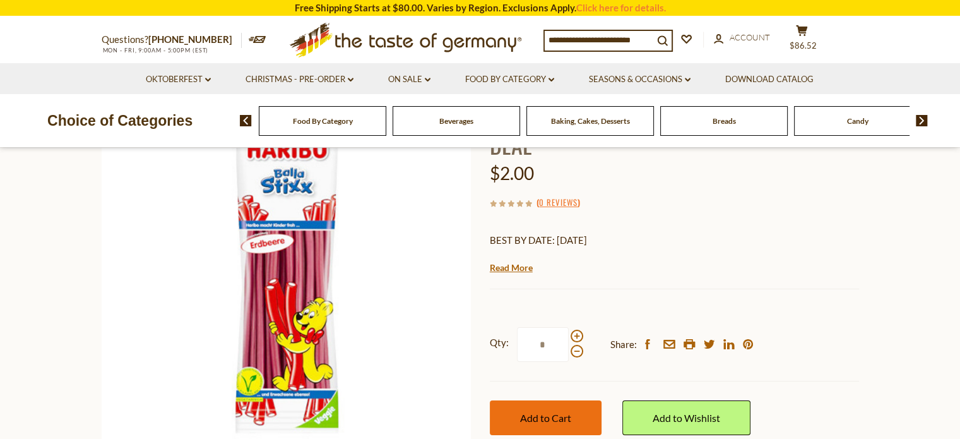
click at [545, 420] on span "Add to Cart" at bounding box center [545, 418] width 51 height 12
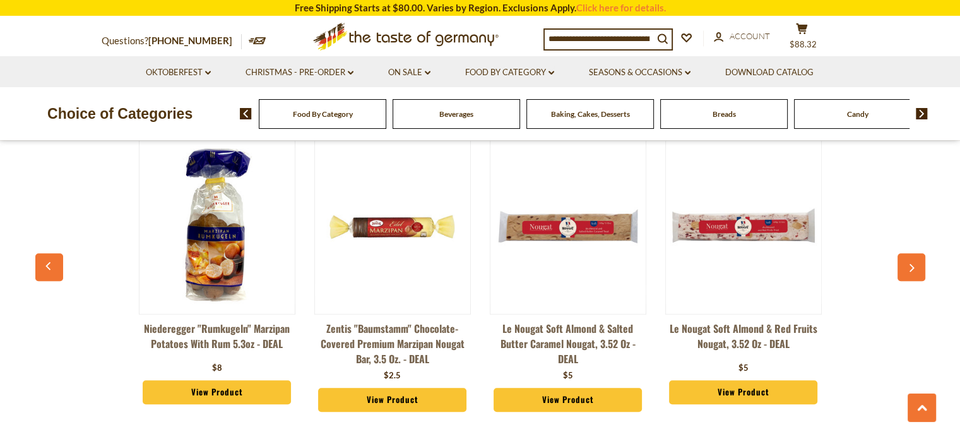
scroll to position [955, 0]
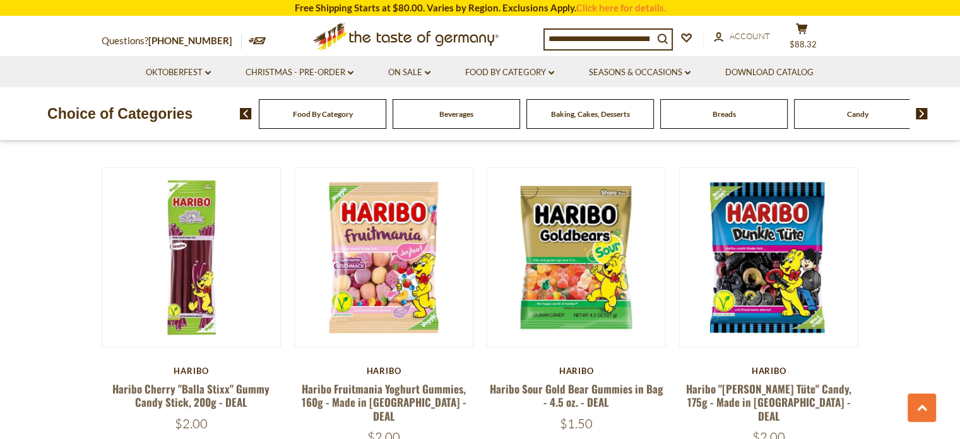
scroll to position [515, 0]
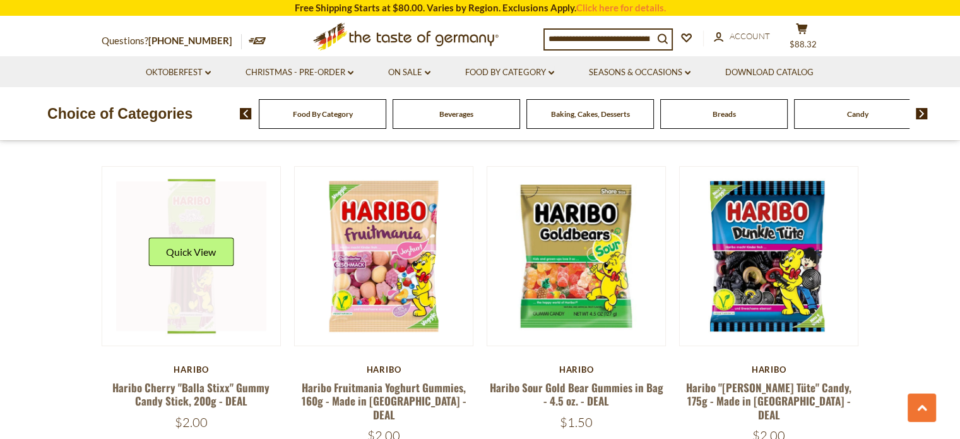
click at [188, 265] on link at bounding box center [191, 256] width 150 height 150
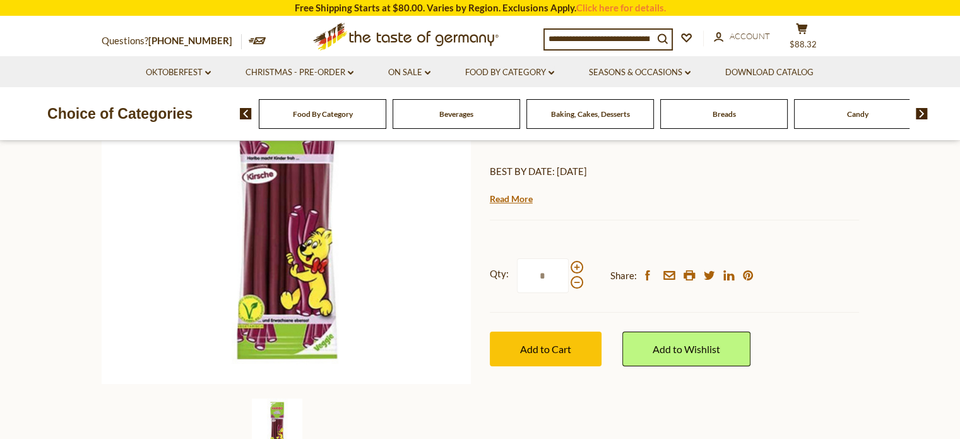
scroll to position [202, 0]
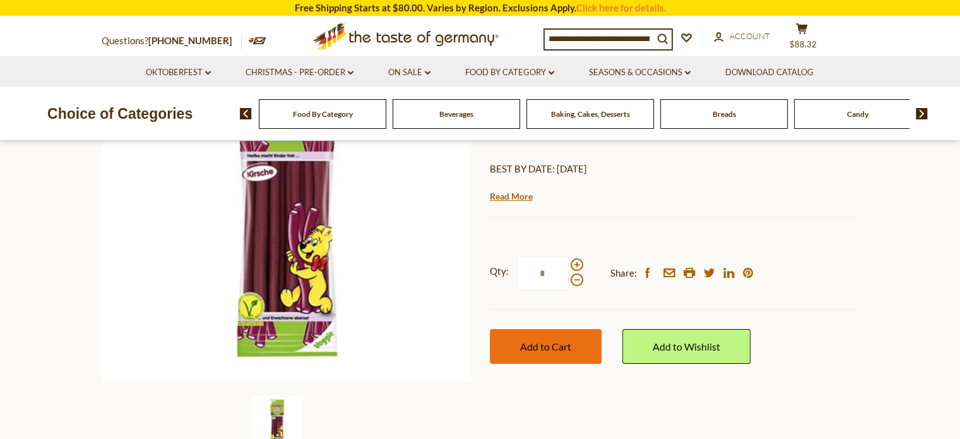
click at [537, 342] on span "Add to Cart" at bounding box center [545, 346] width 51 height 12
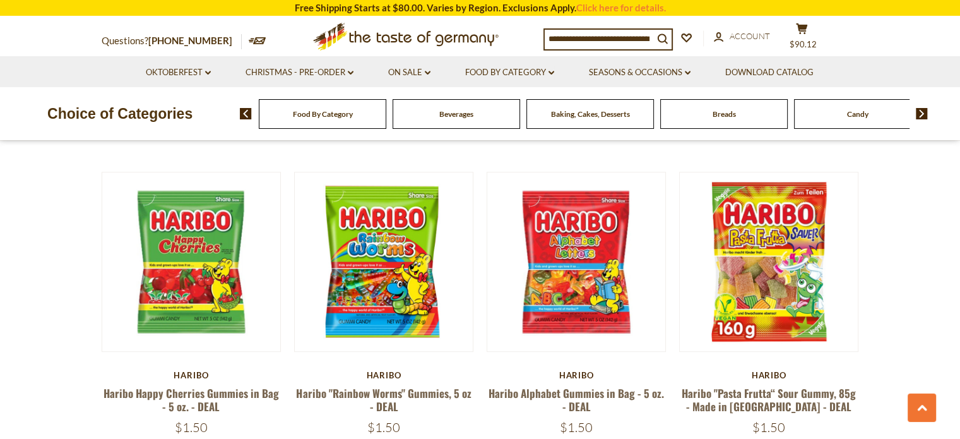
scroll to position [825, 0]
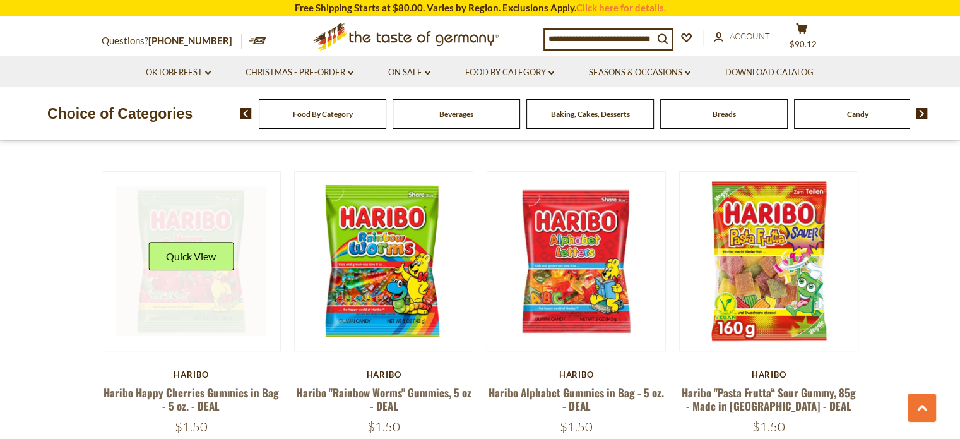
click at [199, 226] on link at bounding box center [191, 261] width 150 height 150
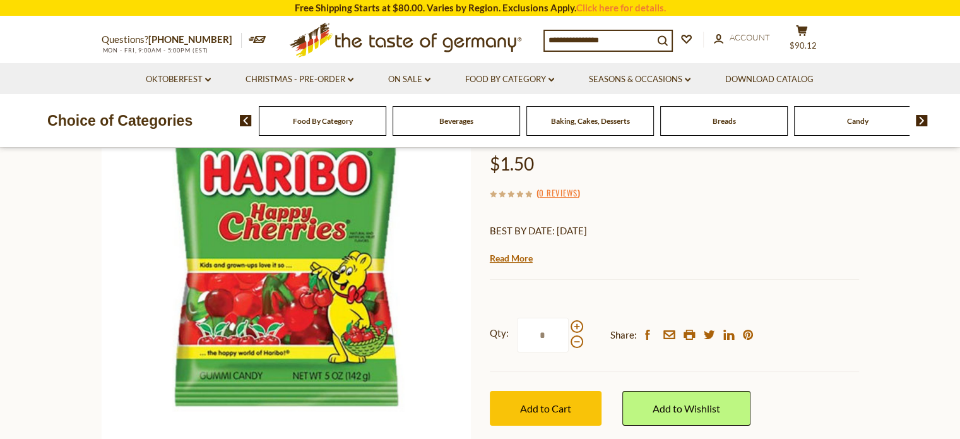
scroll to position [171, 0]
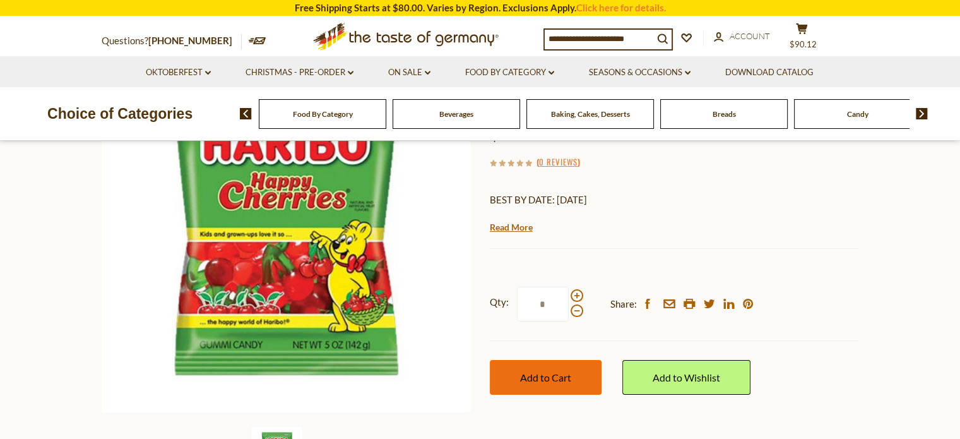
click at [549, 377] on span "Add to Cart" at bounding box center [545, 377] width 51 height 12
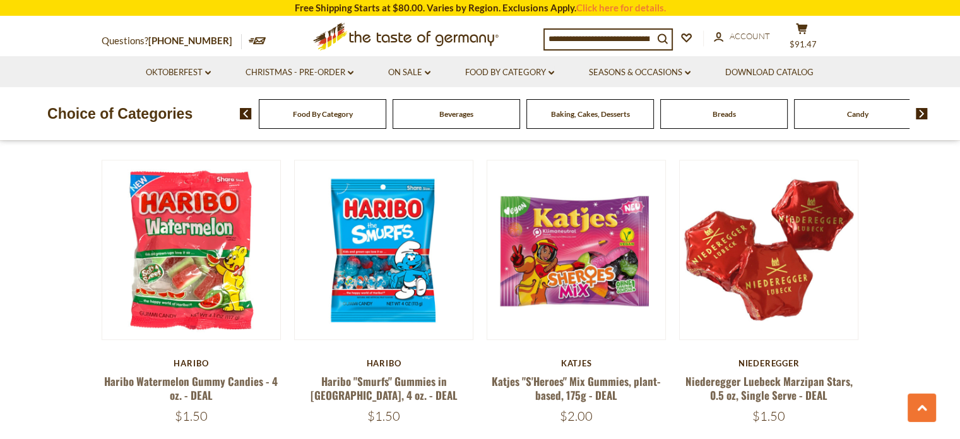
scroll to position [1138, 0]
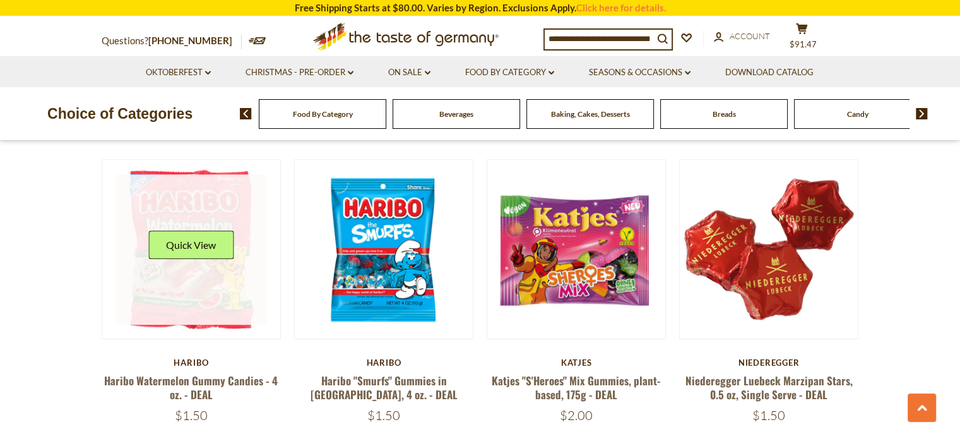
click at [187, 215] on link at bounding box center [191, 249] width 150 height 150
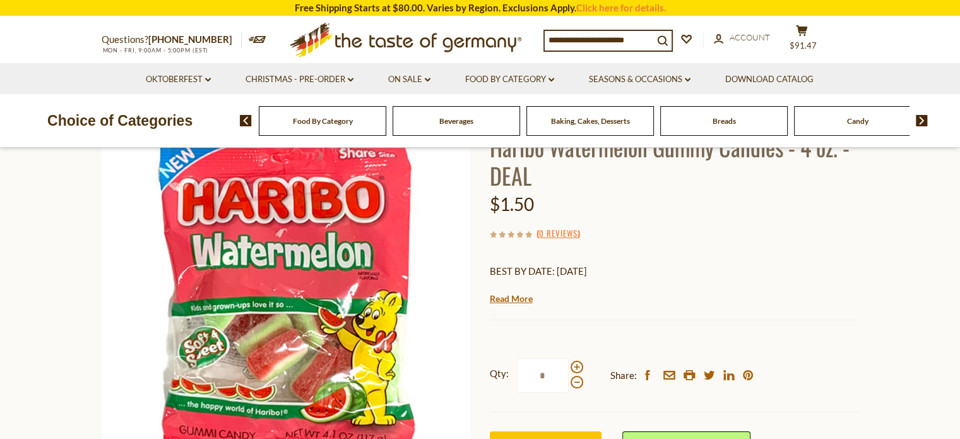
scroll to position [135, 0]
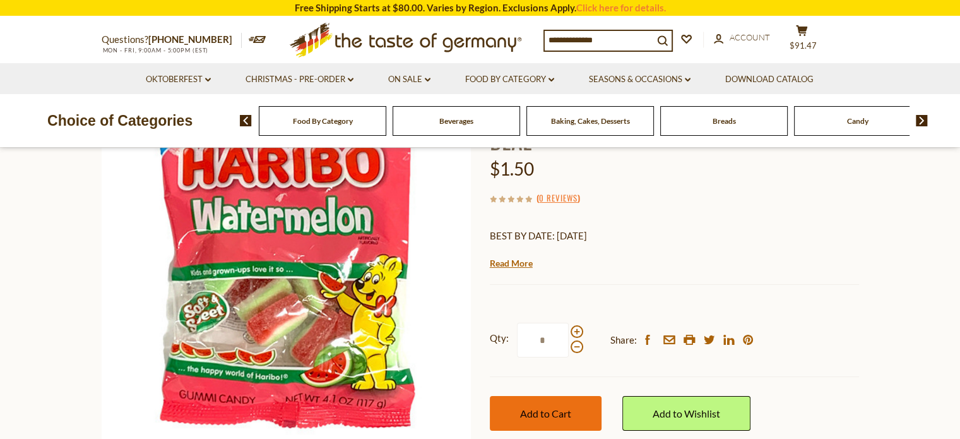
click at [556, 414] on span "Add to Cart" at bounding box center [545, 413] width 51 height 12
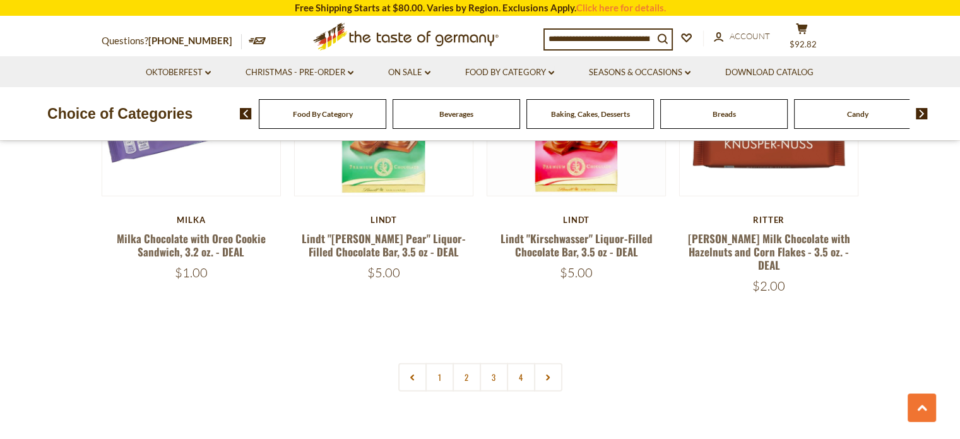
scroll to position [2830, 0]
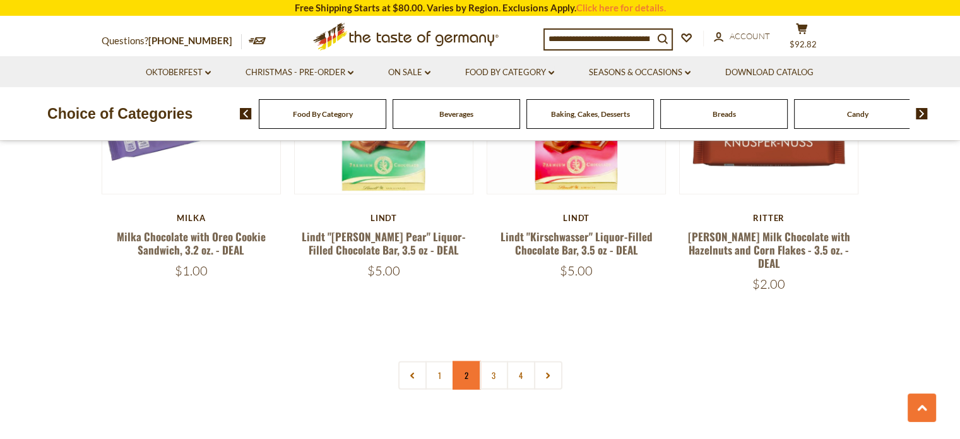
click at [474, 361] on link "2" at bounding box center [467, 375] width 28 height 28
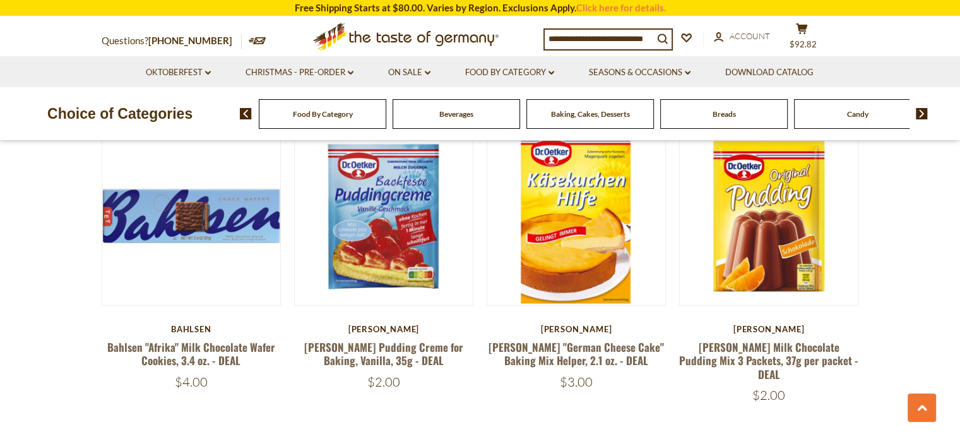
scroll to position [1179, 0]
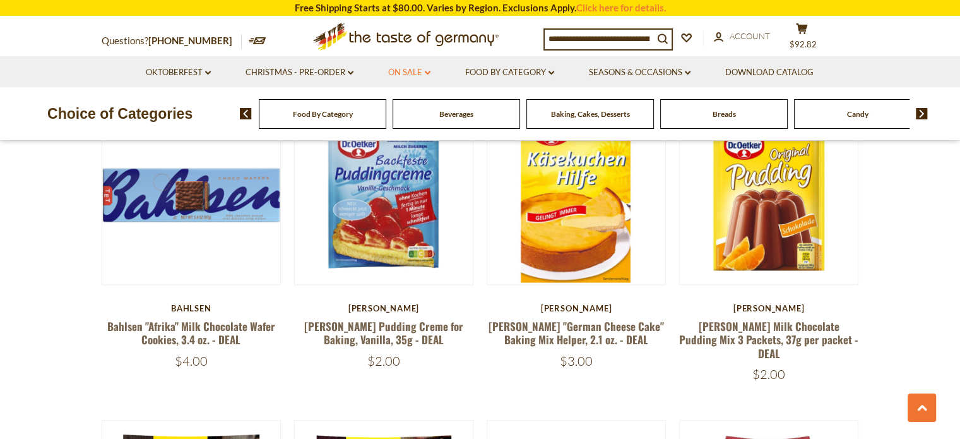
click at [407, 76] on link "On Sale dropdown_arrow" at bounding box center [409, 73] width 42 height 14
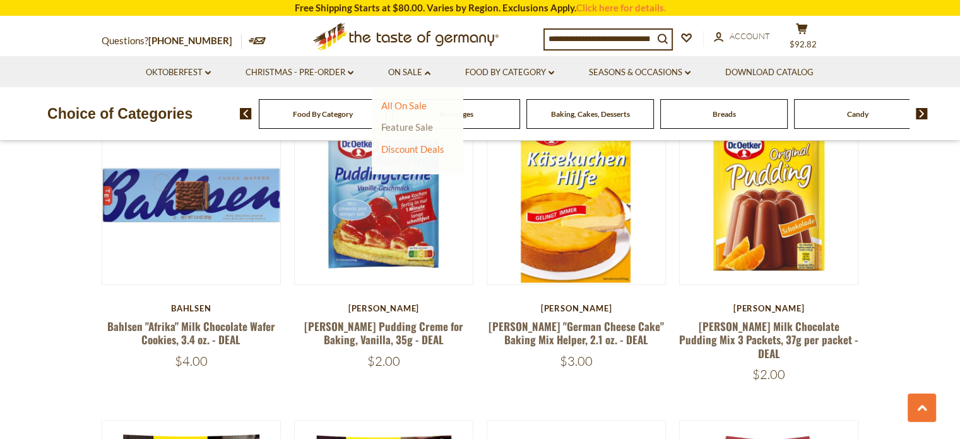
click at [410, 129] on link "Feature Sale" at bounding box center [407, 126] width 52 height 11
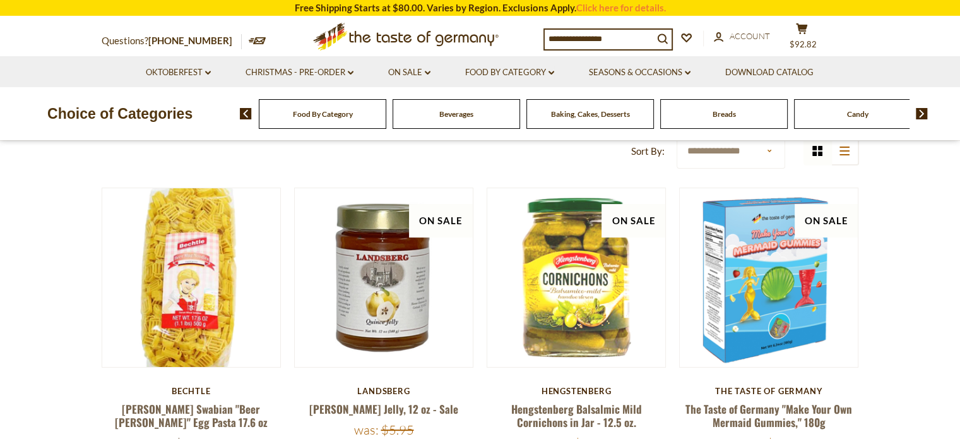
scroll to position [164, 0]
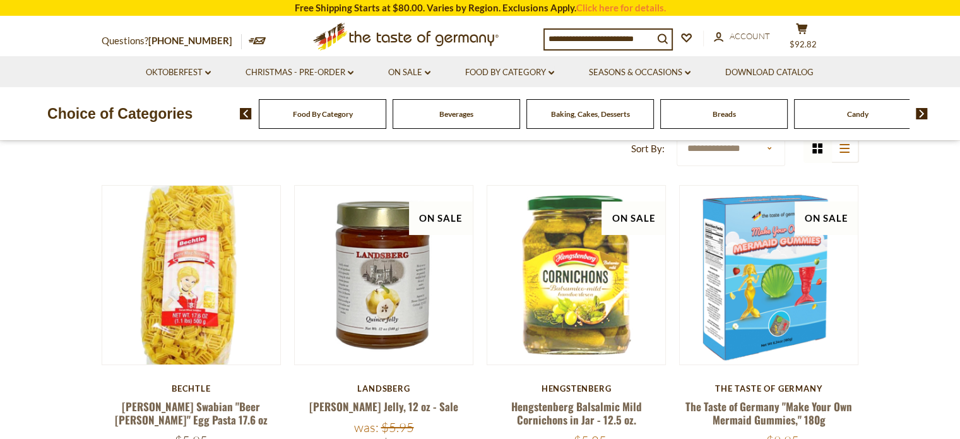
click at [929, 299] on section "**********" at bounding box center [480, 434] width 960 height 900
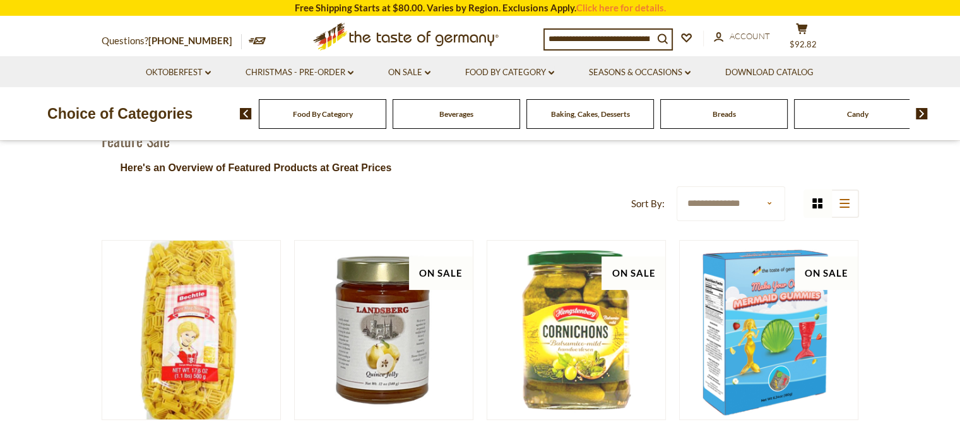
scroll to position [0, 0]
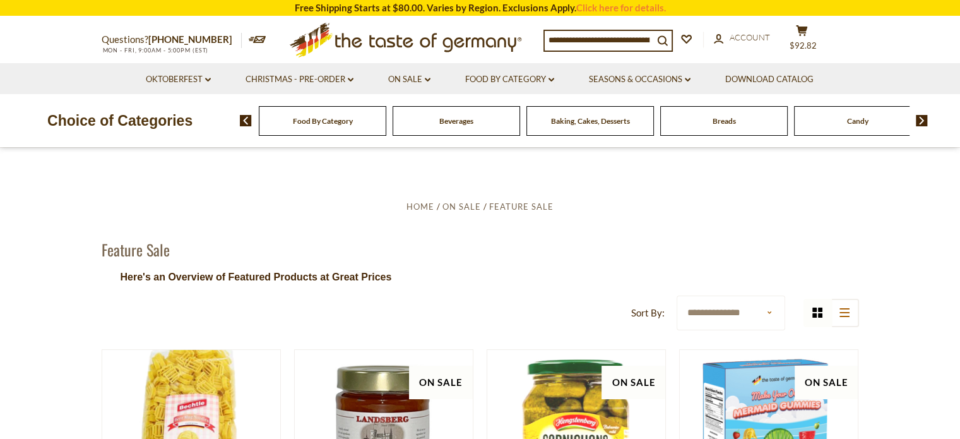
click at [419, 81] on link "On Sale dropdown_arrow" at bounding box center [409, 80] width 42 height 14
click at [408, 112] on link "All On Sale" at bounding box center [403, 112] width 45 height 11
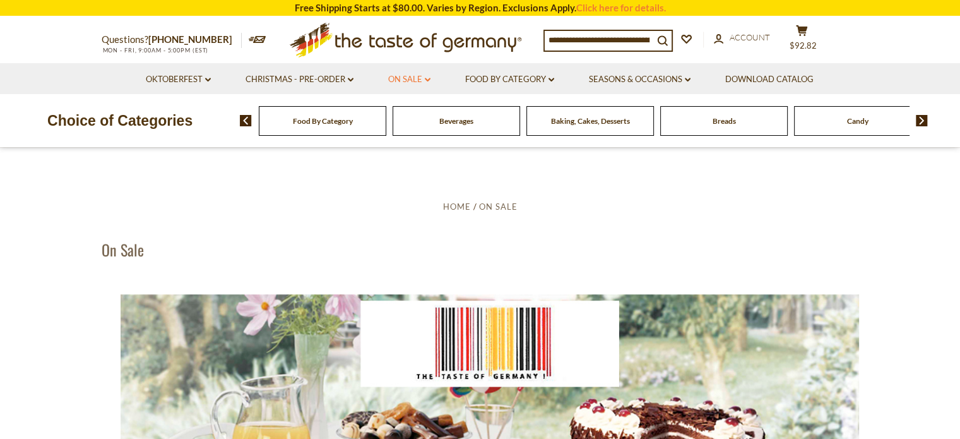
click at [426, 74] on link "On Sale dropdown_arrow" at bounding box center [409, 80] width 42 height 14
click at [407, 160] on link "Discount Deals" at bounding box center [412, 156] width 63 height 18
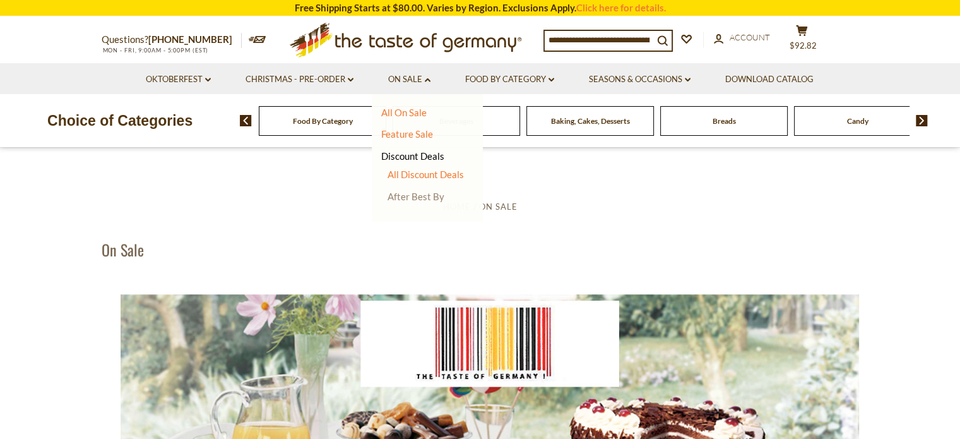
click at [423, 200] on link "After Best By" at bounding box center [416, 196] width 57 height 11
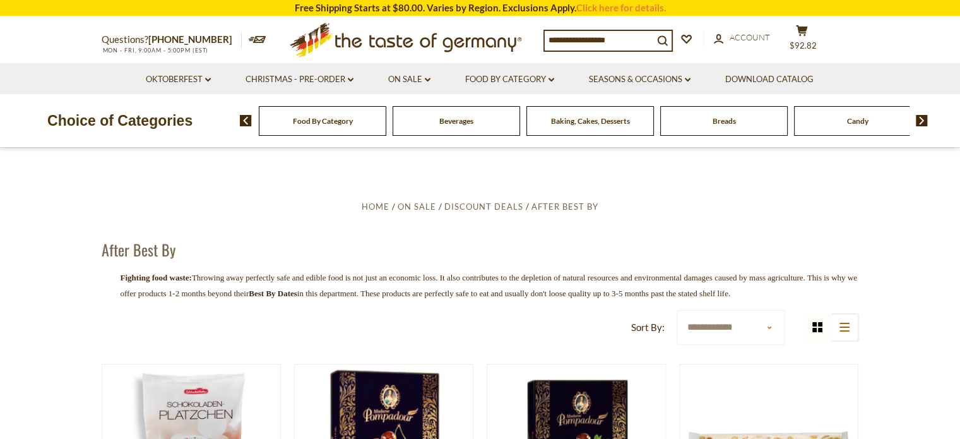
click at [916, 123] on img at bounding box center [922, 120] width 12 height 11
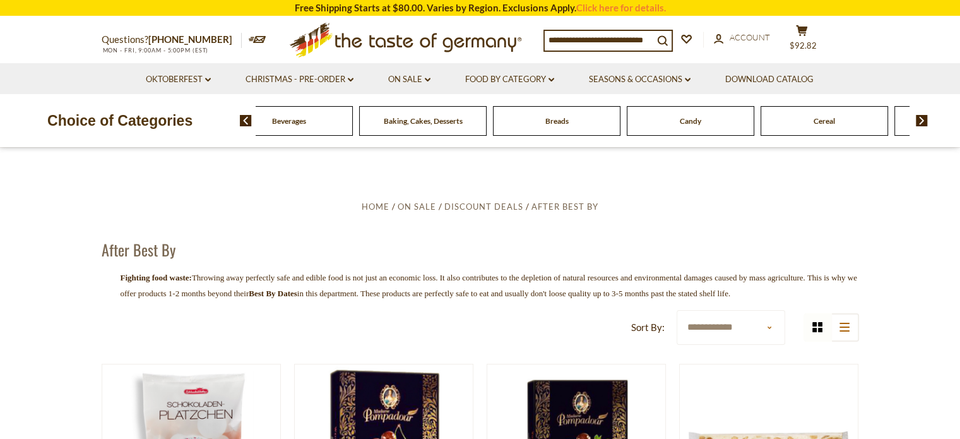
click at [926, 121] on img at bounding box center [922, 120] width 12 height 11
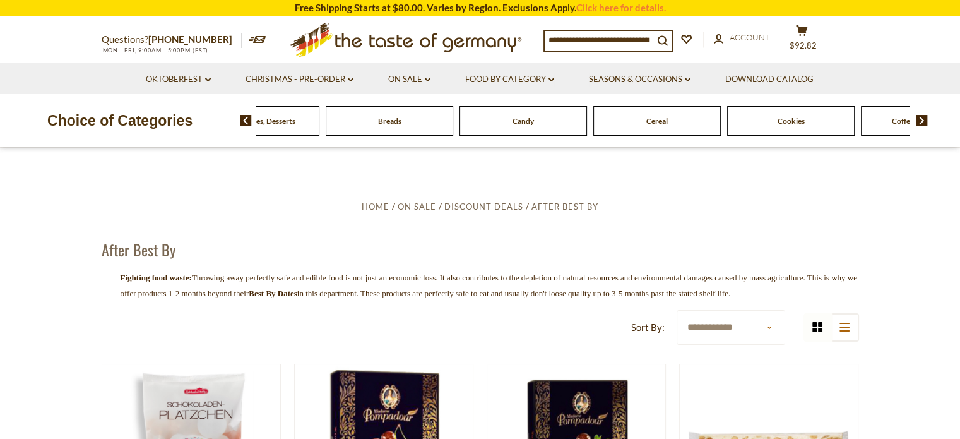
click at [926, 121] on img at bounding box center [922, 120] width 12 height 11
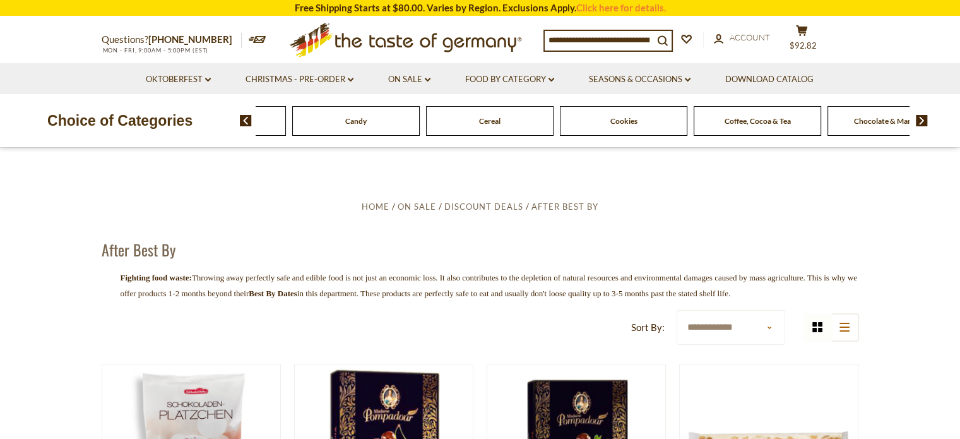
click at [927, 120] on img at bounding box center [922, 120] width 12 height 11
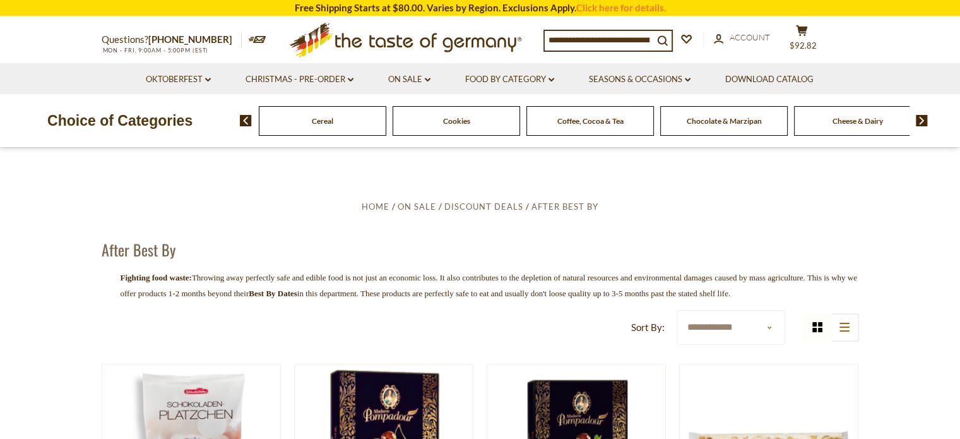
click at [925, 121] on img at bounding box center [922, 120] width 12 height 11
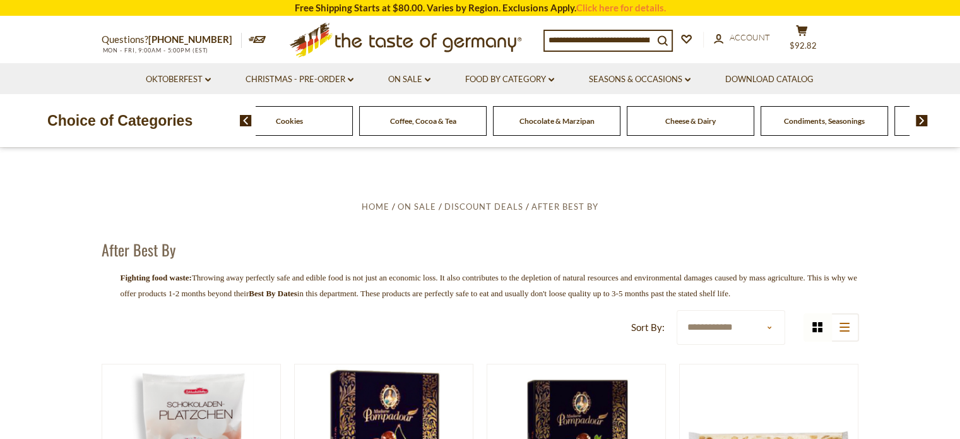
click at [845, 124] on span "Condiments, Seasonings" at bounding box center [824, 120] width 81 height 9
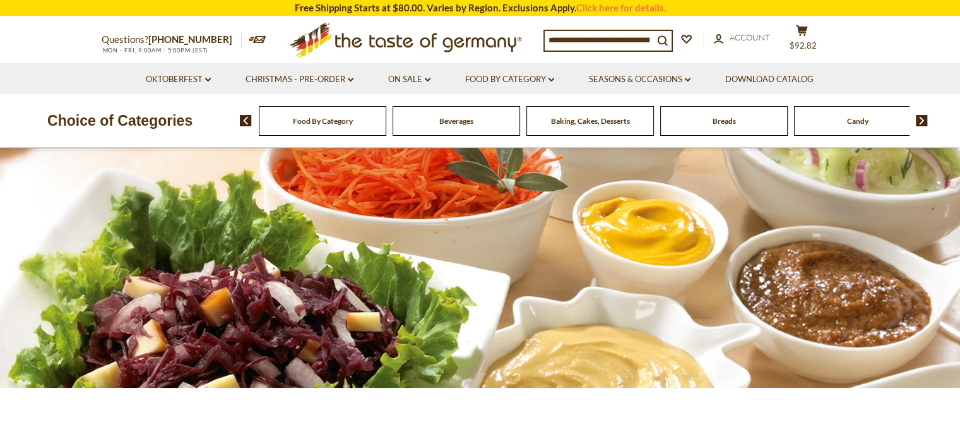
click at [300, 119] on span "Food By Category" at bounding box center [323, 120] width 60 height 9
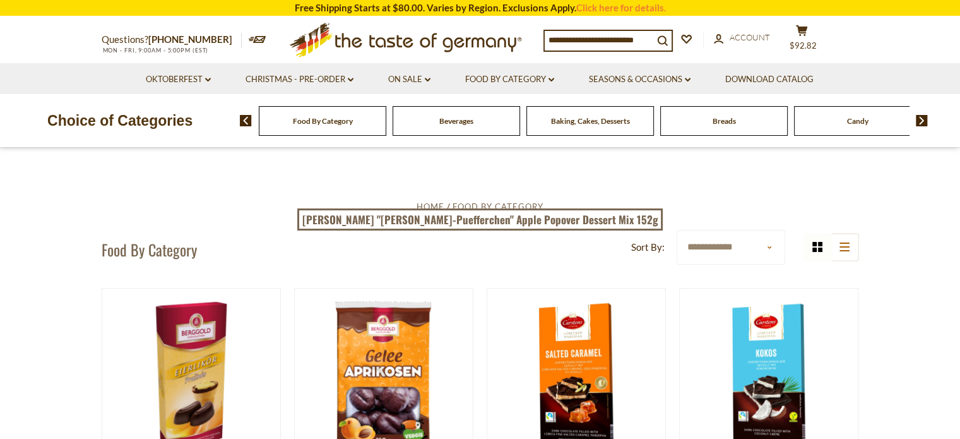
click at [919, 123] on img at bounding box center [922, 120] width 12 height 11
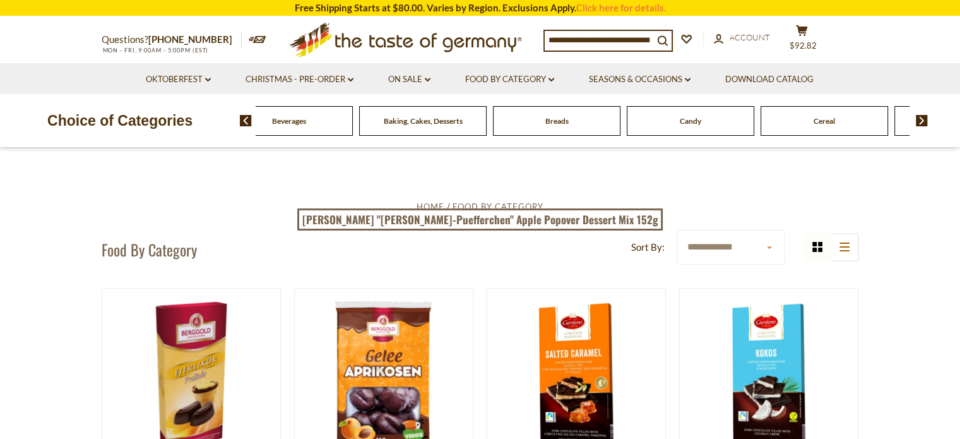
click at [926, 122] on img at bounding box center [922, 120] width 12 height 11
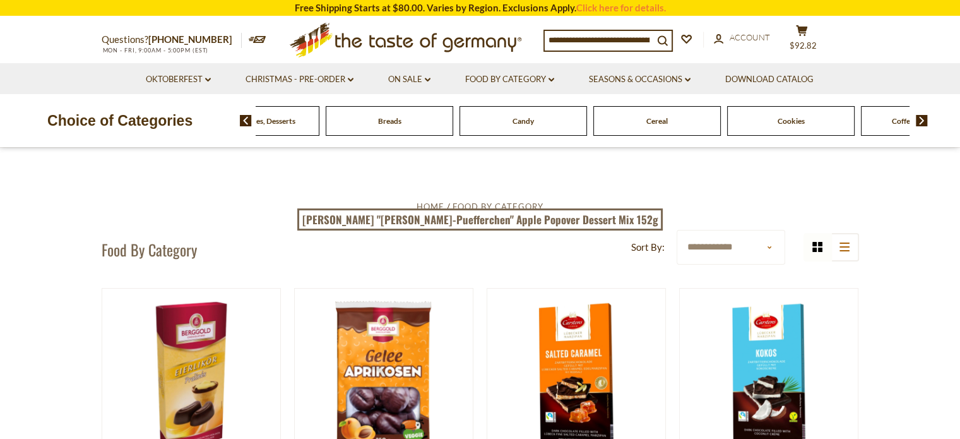
click at [923, 120] on img at bounding box center [922, 120] width 12 height 11
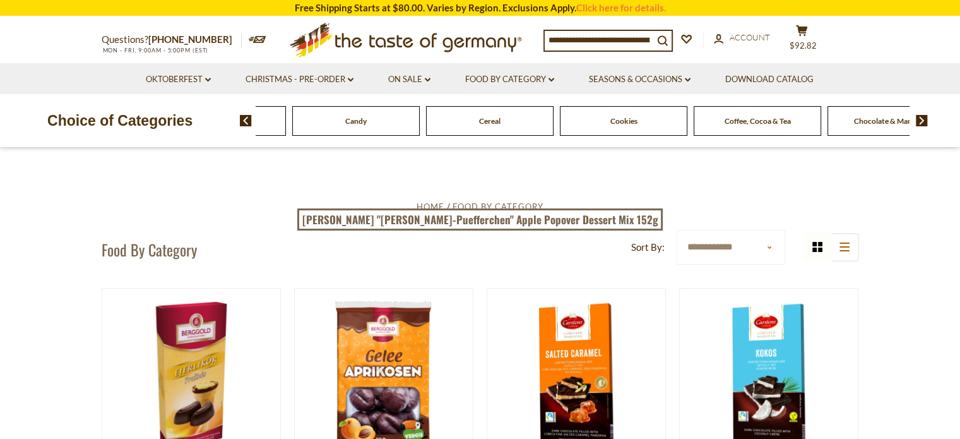
click at [924, 118] on img at bounding box center [922, 120] width 12 height 11
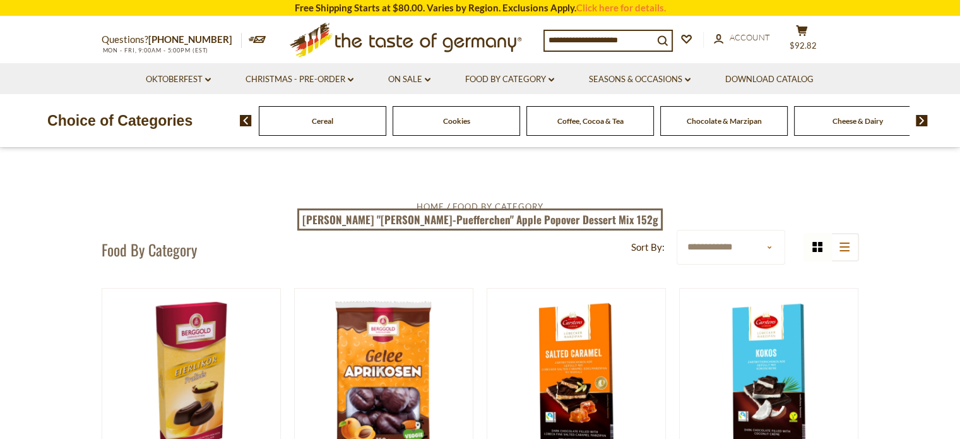
click at [920, 121] on img at bounding box center [922, 120] width 12 height 11
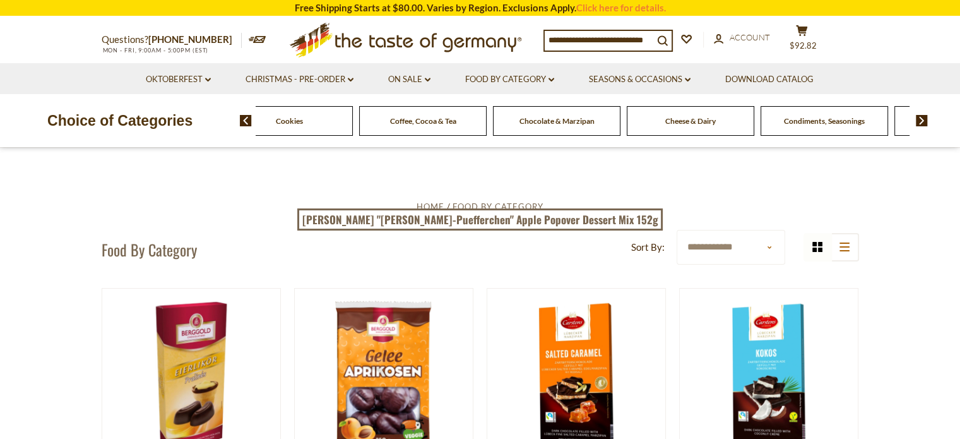
click at [914, 120] on span at bounding box center [917, 120] width 21 height 11
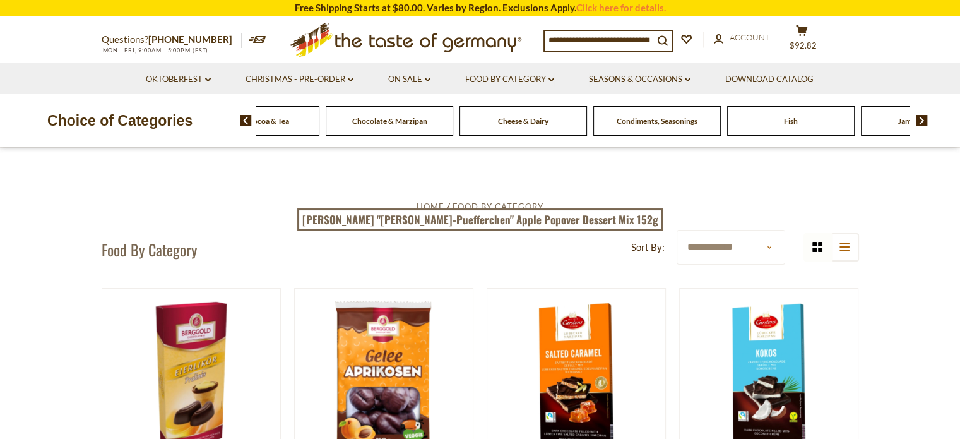
click at [916, 119] on img at bounding box center [922, 120] width 12 height 11
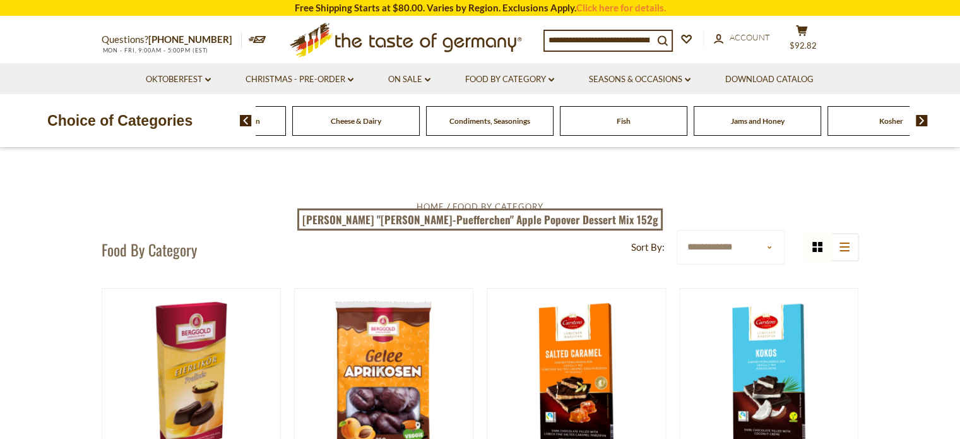
click at [917, 119] on img at bounding box center [922, 120] width 12 height 11
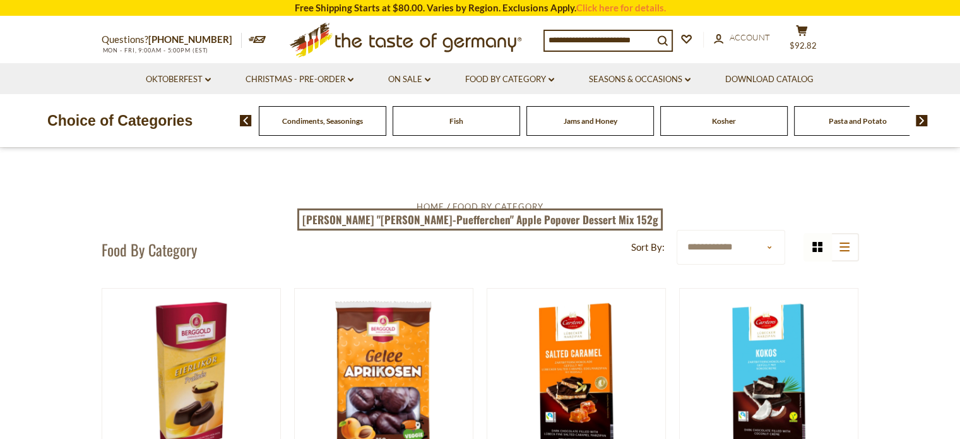
click at [864, 122] on span "Pasta and Potato" at bounding box center [858, 120] width 58 height 9
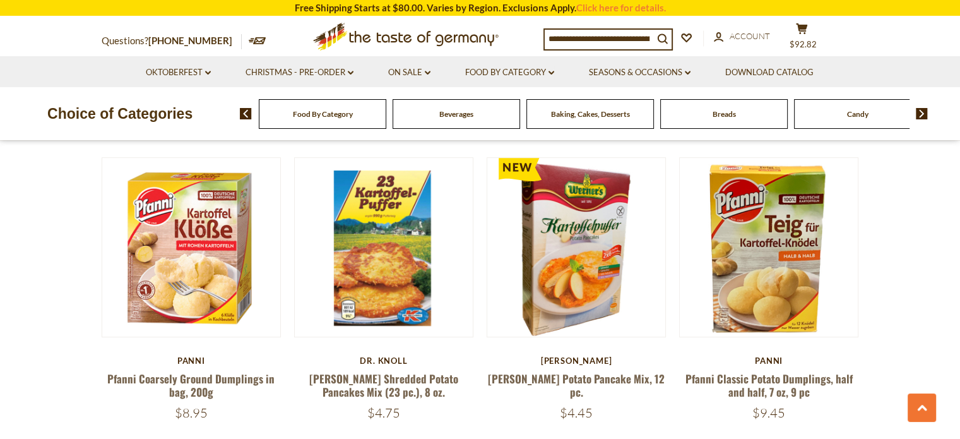
scroll to position [680, 0]
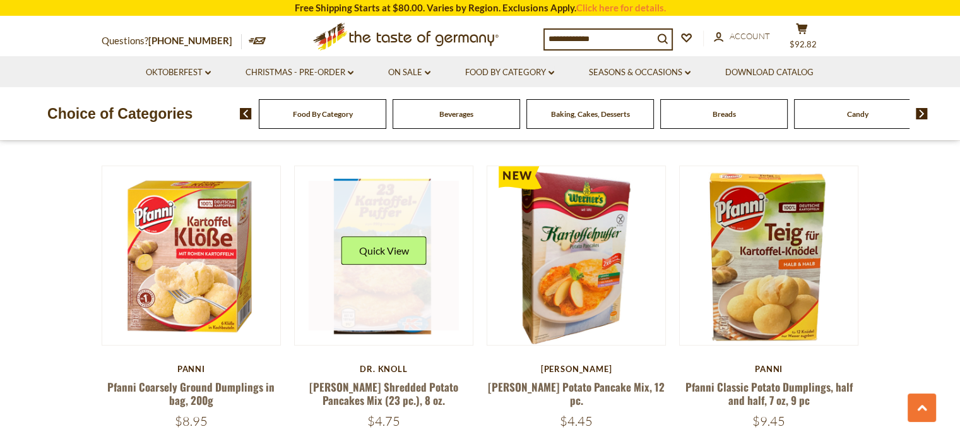
click at [376, 261] on link at bounding box center [384, 256] width 150 height 150
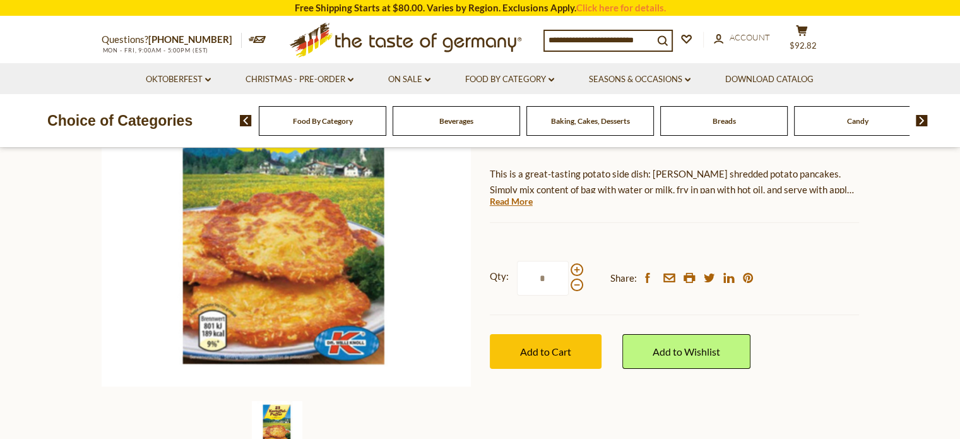
scroll to position [199, 0]
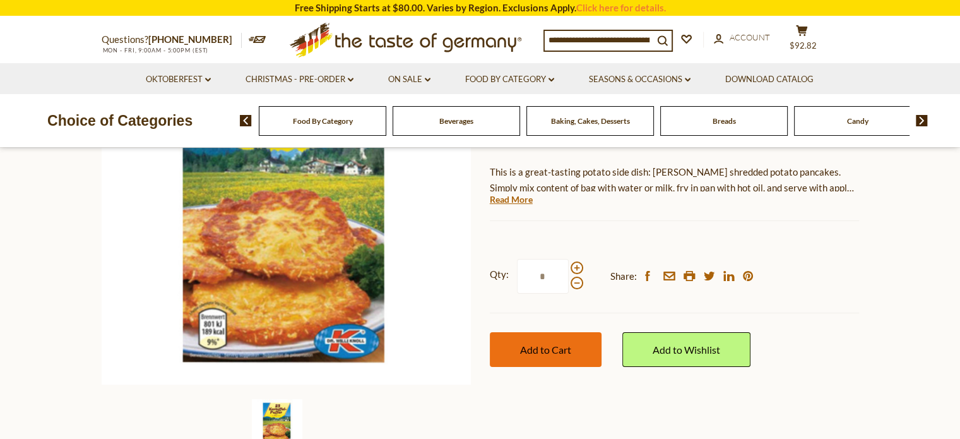
click at [547, 343] on span "Add to Cart" at bounding box center [545, 349] width 51 height 12
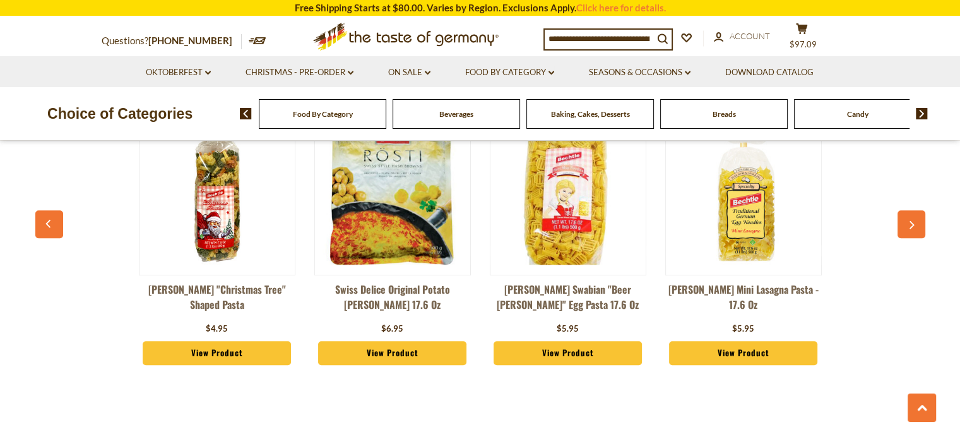
scroll to position [994, 0]
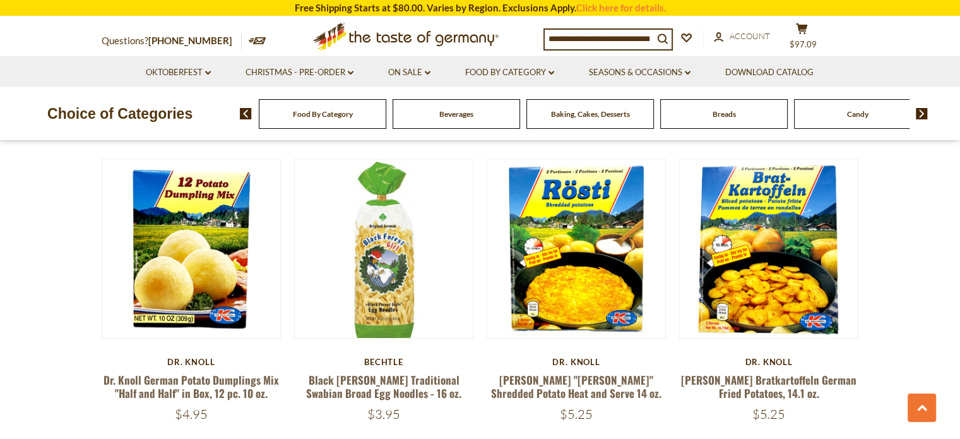
scroll to position [1290, 0]
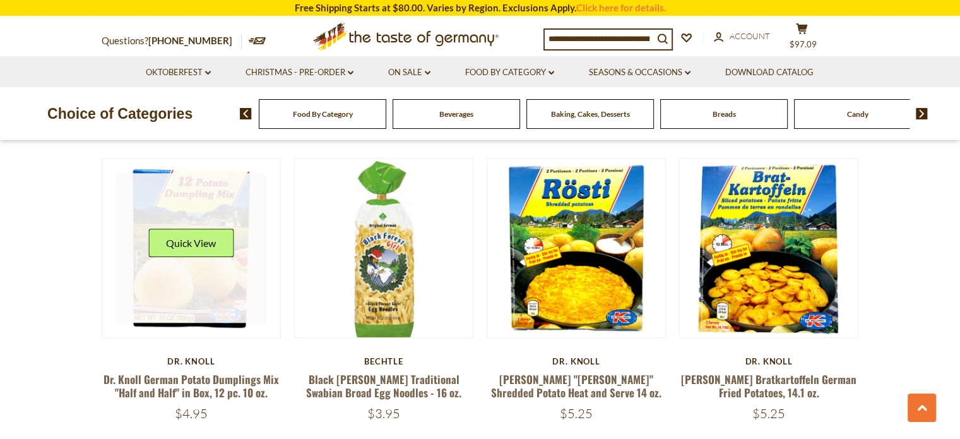
click at [189, 247] on link at bounding box center [191, 248] width 150 height 150
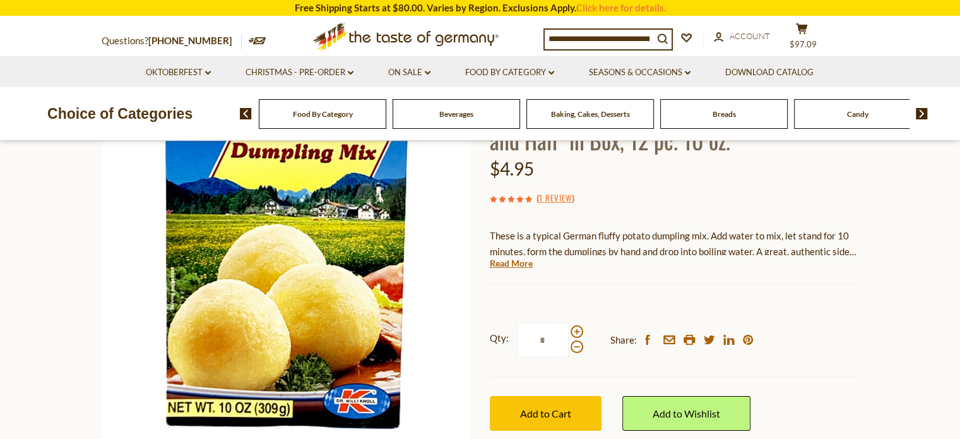
scroll to position [136, 0]
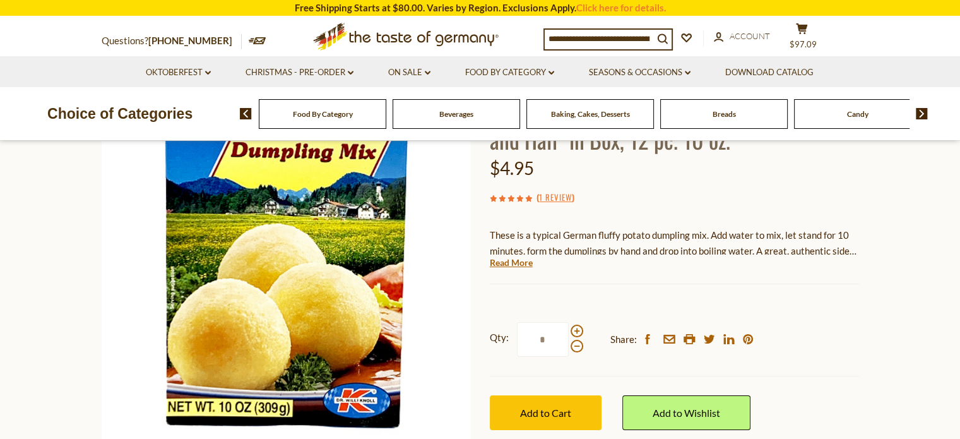
click at [581, 328] on div at bounding box center [577, 339] width 13 height 28
click at [569, 328] on input "*" at bounding box center [543, 339] width 52 height 35
click at [581, 327] on span at bounding box center [577, 331] width 13 height 13
click at [569, 327] on input "*" at bounding box center [543, 339] width 52 height 35
click at [578, 326] on span at bounding box center [577, 331] width 13 height 13
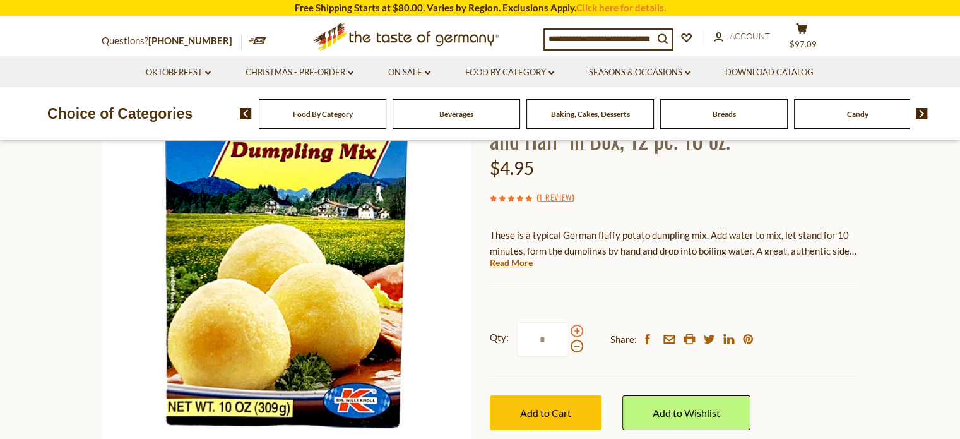
click at [569, 326] on input "*" at bounding box center [543, 339] width 52 height 35
click at [578, 327] on span at bounding box center [577, 331] width 13 height 13
click at [569, 327] on input "*" at bounding box center [543, 339] width 52 height 35
click at [576, 345] on span at bounding box center [577, 346] width 13 height 13
click at [569, 345] on input "*" at bounding box center [543, 339] width 52 height 35
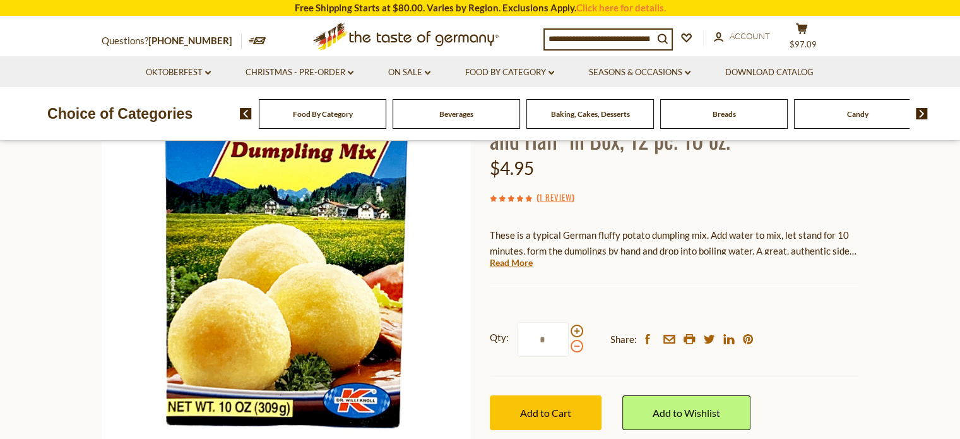
click at [577, 352] on span at bounding box center [577, 346] width 13 height 13
click at [569, 352] on input "*" at bounding box center [543, 339] width 52 height 35
type input "*"
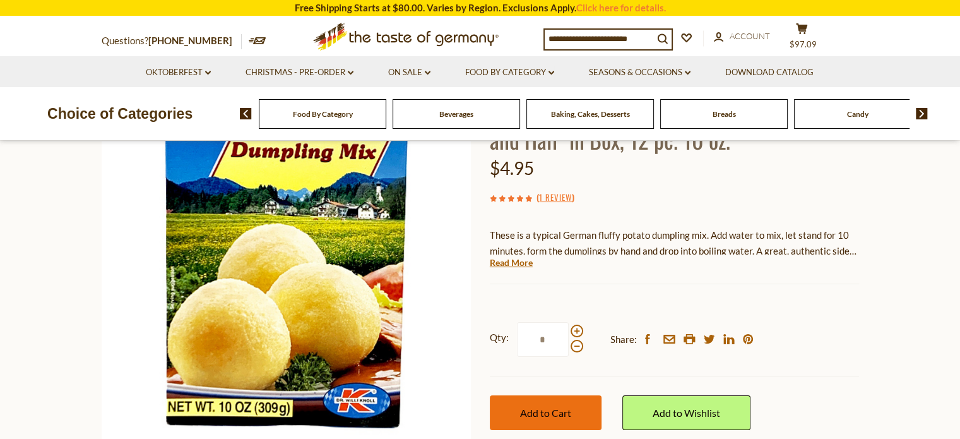
click at [558, 415] on span "Add to Cart" at bounding box center [545, 413] width 51 height 12
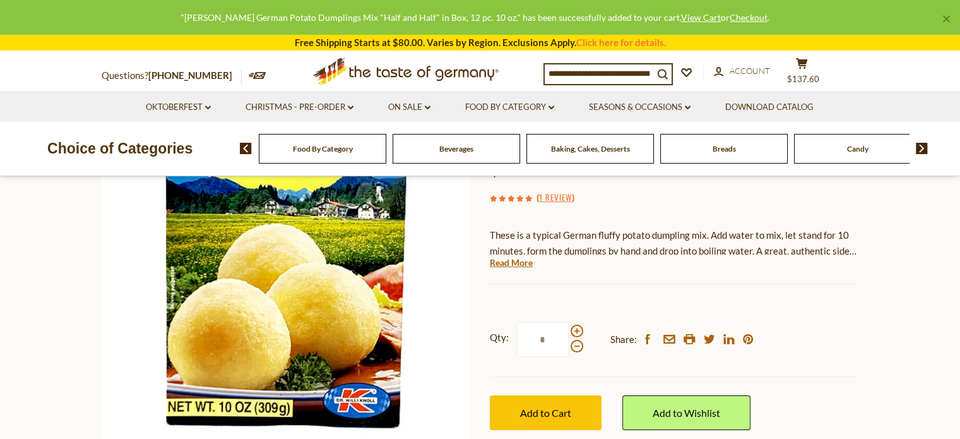
click at [922, 261] on section "Home Food By Category Pasta and Potato Dr. Knoll German Potato Dumplings Mix "H…" at bounding box center [480, 292] width 960 height 561
click at [811, 71] on button "cart $123.82" at bounding box center [802, 73] width 38 height 32
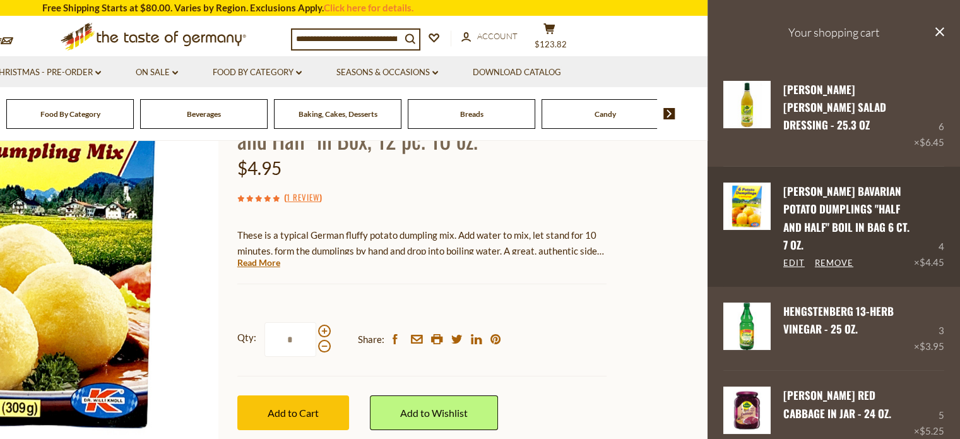
click at [934, 234] on div "4 × $4.45" at bounding box center [929, 226] width 30 height 88
click at [937, 228] on div "Dr. Knoll Bavarian Potato Dumplings "Half and Half" Boil in Bag 6 ct. 7 oz. Edi…" at bounding box center [834, 226] width 253 height 119
click at [791, 258] on link "Edit" at bounding box center [793, 263] width 21 height 11
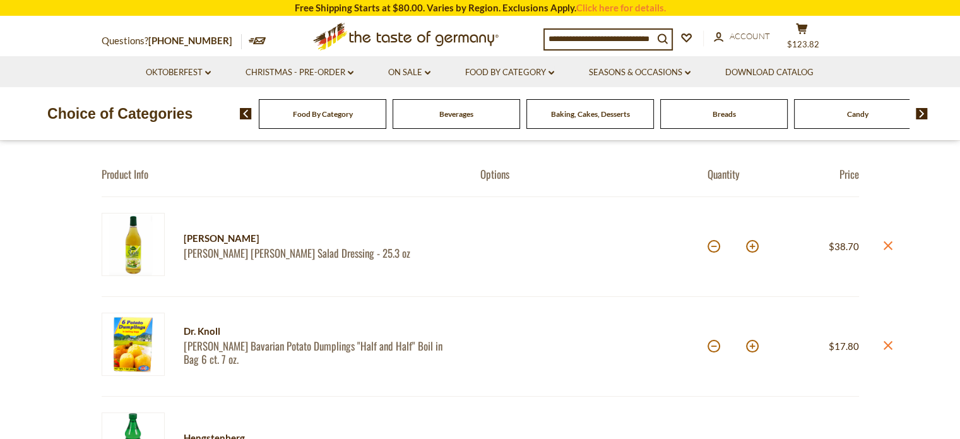
scroll to position [109, 0]
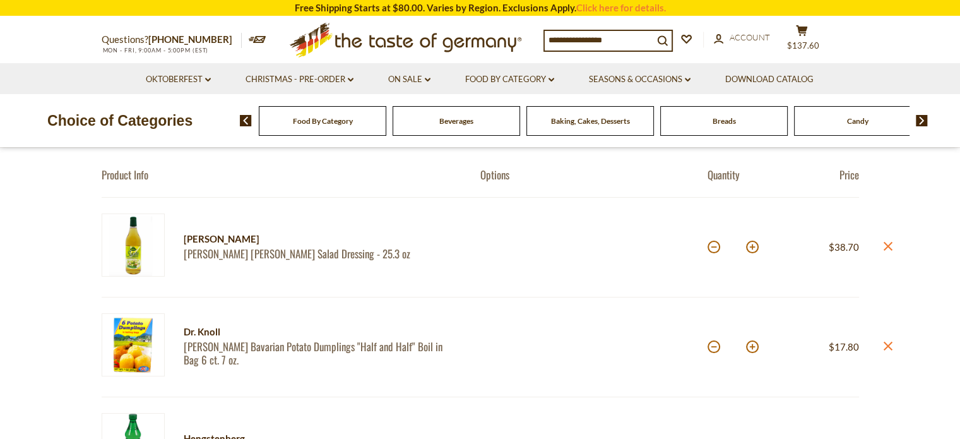
scroll to position [109, 0]
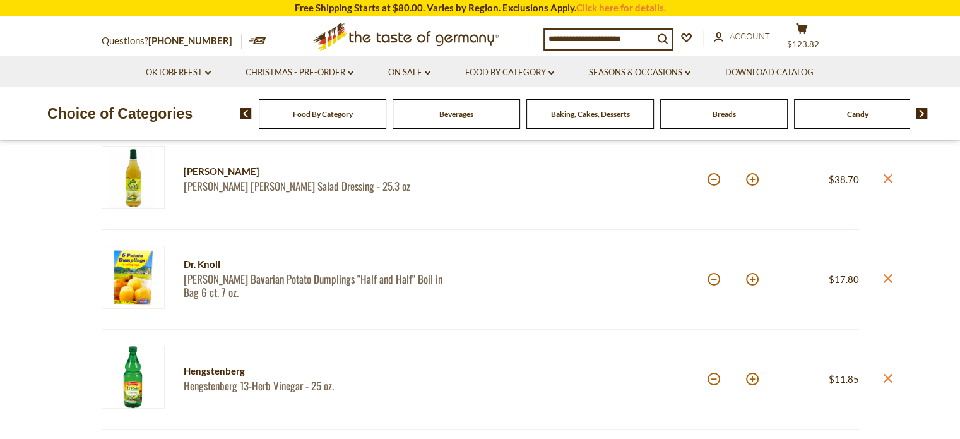
scroll to position [181, 0]
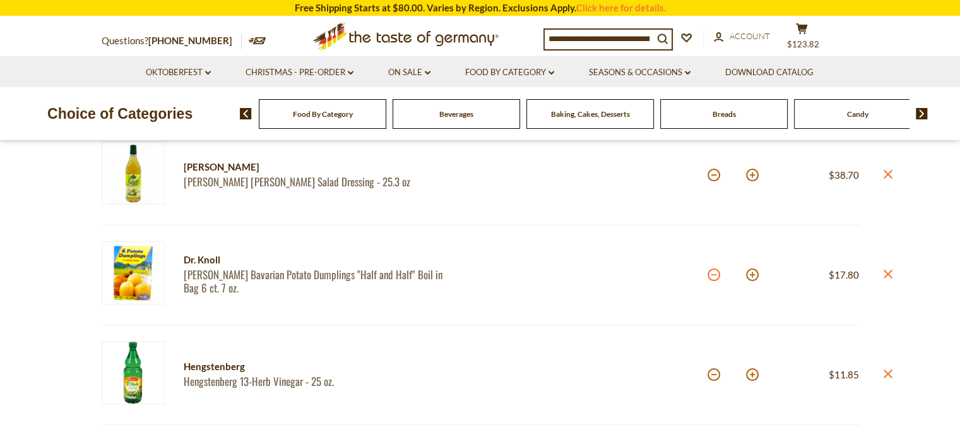
click at [715, 272] on button at bounding box center [714, 274] width 13 height 13
type input "*"
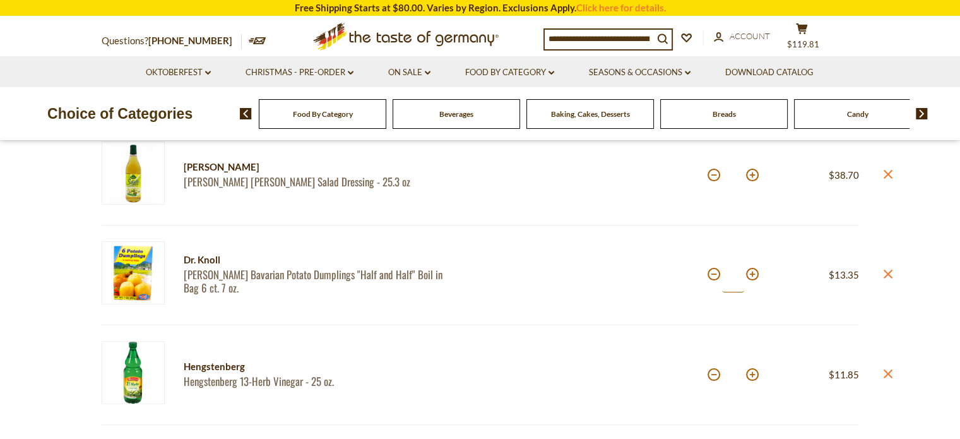
click at [724, 273] on input "*" at bounding box center [733, 275] width 22 height 35
click at [712, 275] on button at bounding box center [714, 274] width 13 height 13
type input "*"
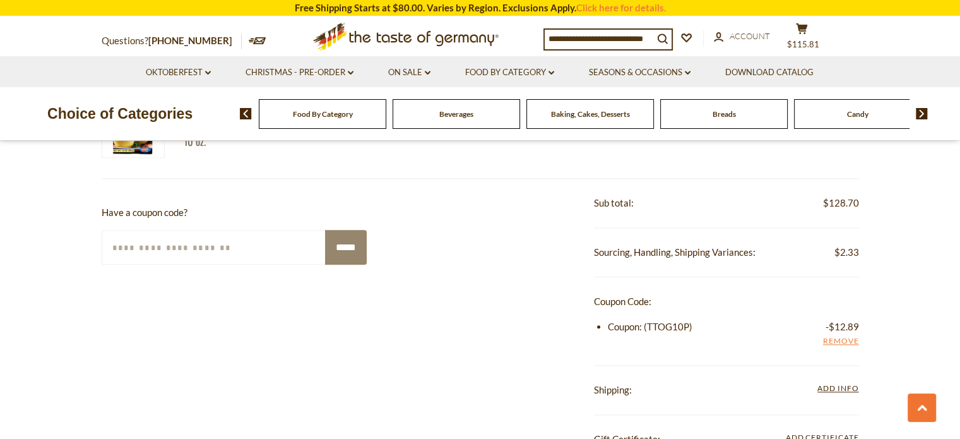
scroll to position [1210, 0]
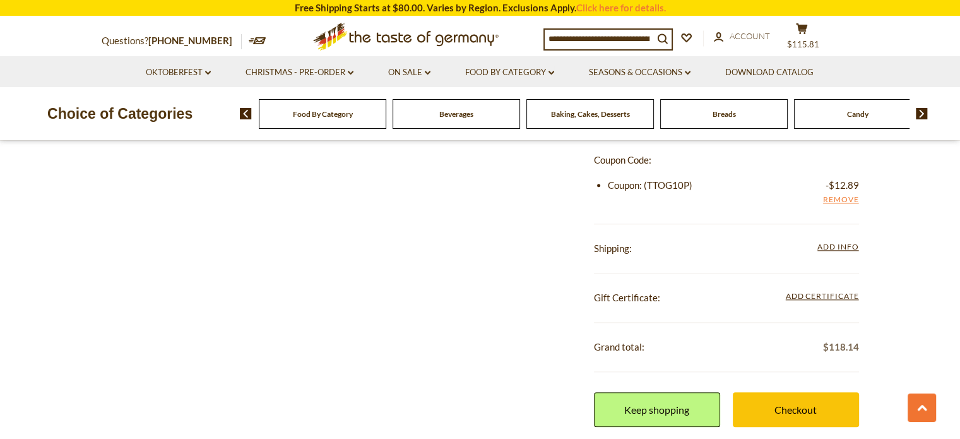
scroll to position [1354, 0]
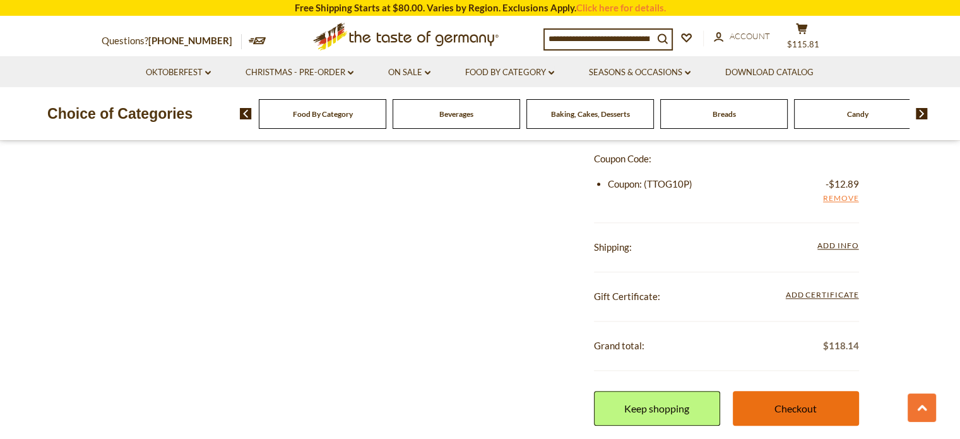
click at [792, 405] on link "Checkout" at bounding box center [796, 408] width 126 height 35
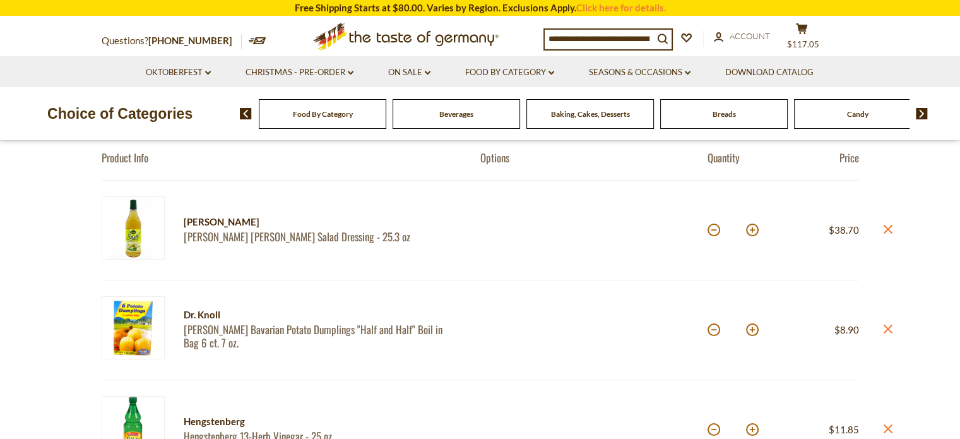
scroll to position [125, 0]
click at [712, 234] on button at bounding box center [714, 231] width 13 height 13
type input "*"
click at [713, 231] on button at bounding box center [714, 231] width 13 height 13
type input "*"
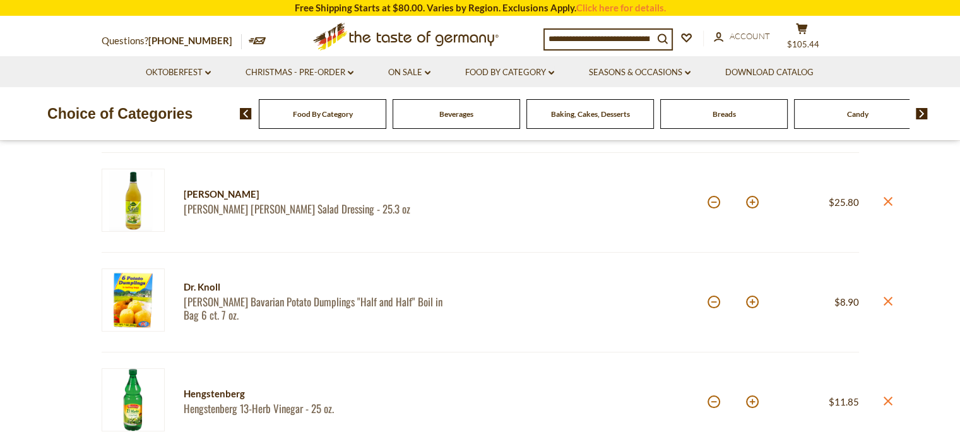
scroll to position [153, 0]
click at [890, 303] on icon at bounding box center [887, 301] width 9 height 9
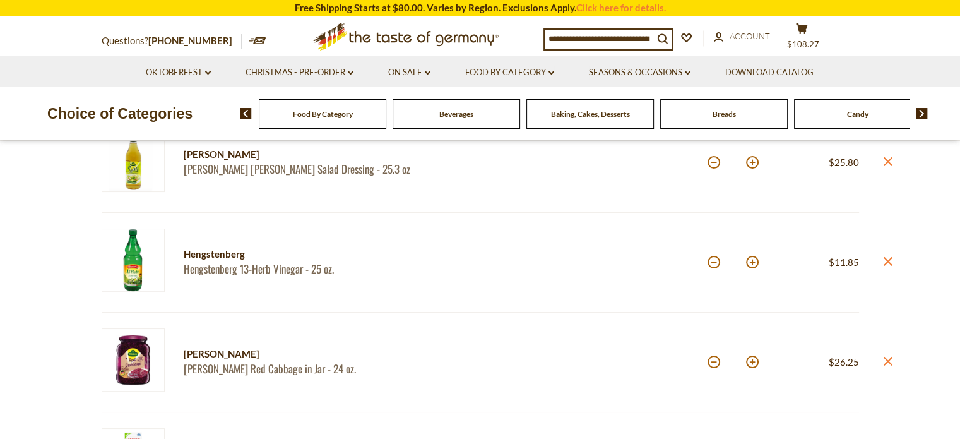
scroll to position [199, 0]
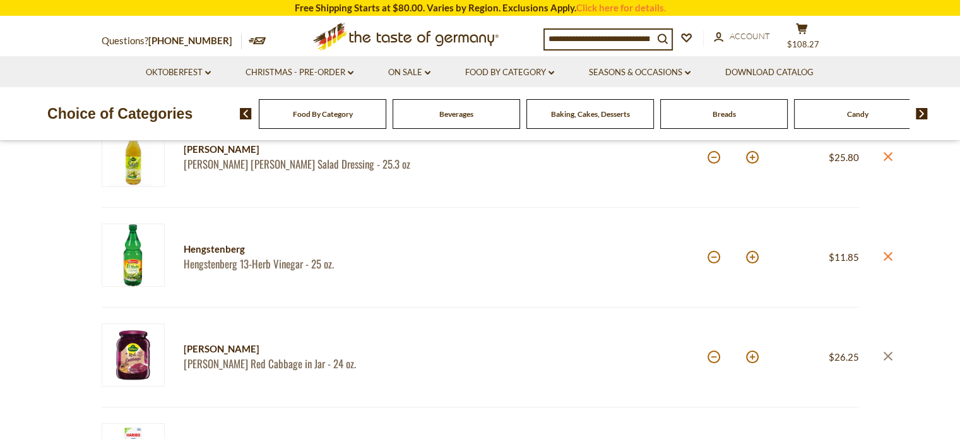
click at [886, 359] on icon "close" at bounding box center [887, 355] width 9 height 9
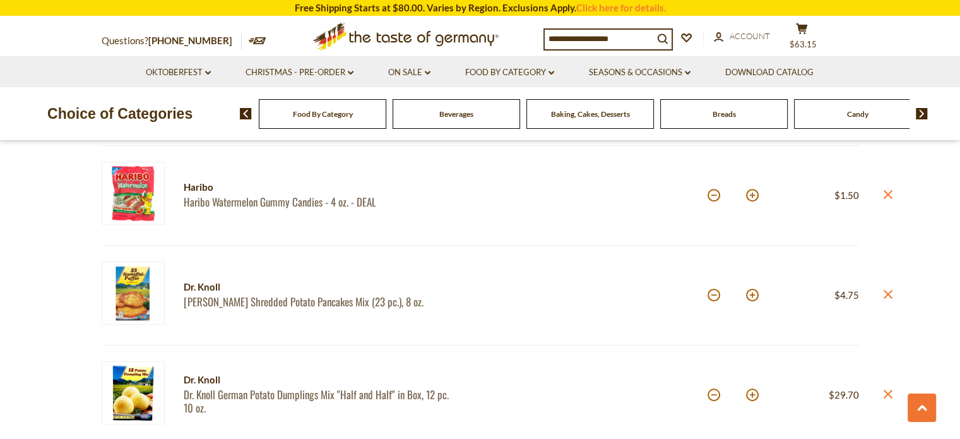
scroll to position [607, 0]
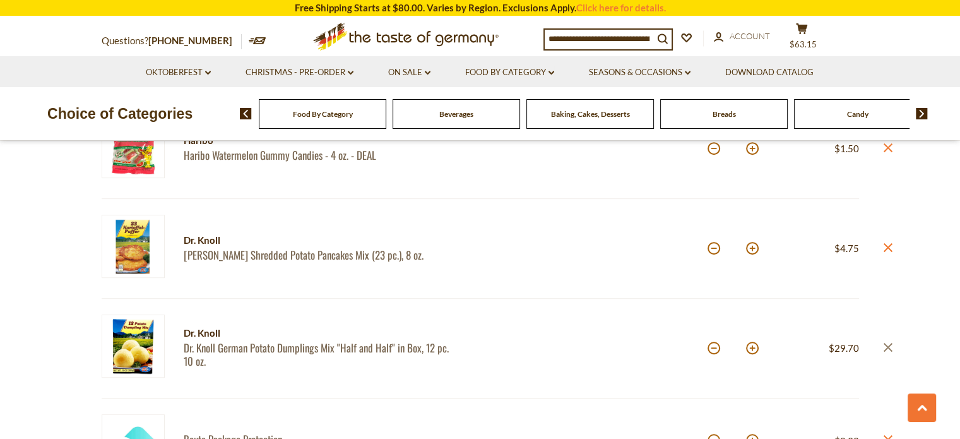
click at [888, 346] on icon "close" at bounding box center [887, 346] width 9 height 9
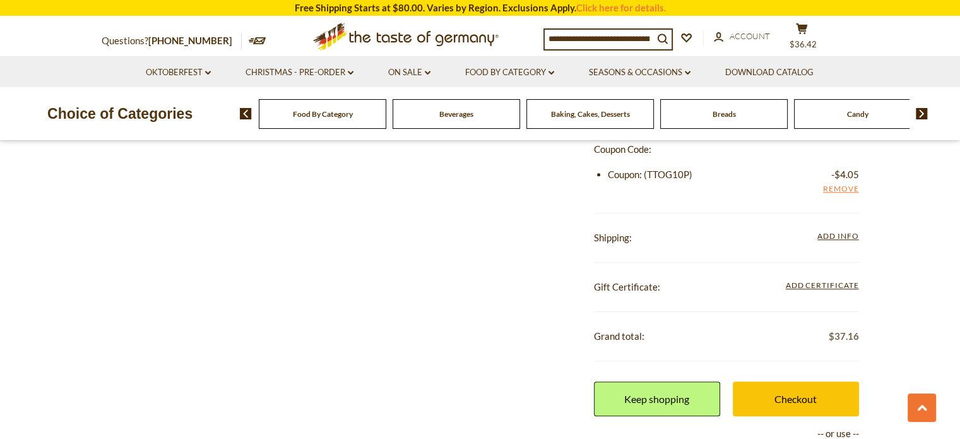
scroll to position [967, 0]
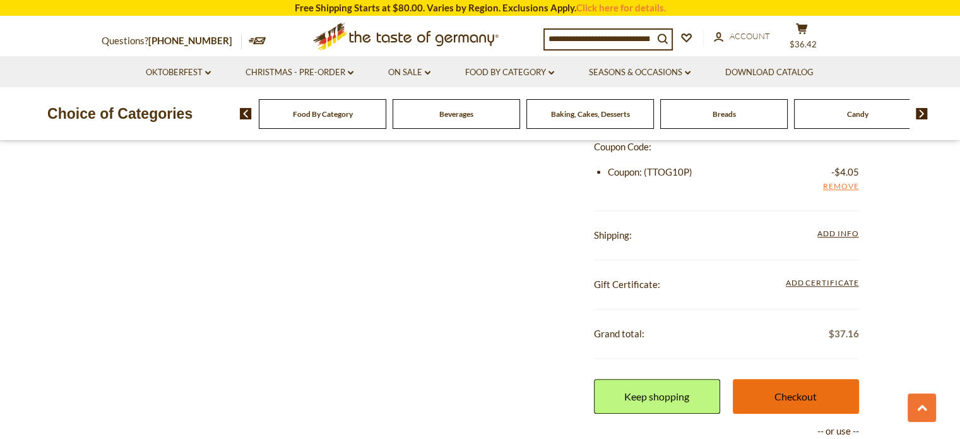
click at [792, 392] on link "Checkout" at bounding box center [796, 396] width 126 height 35
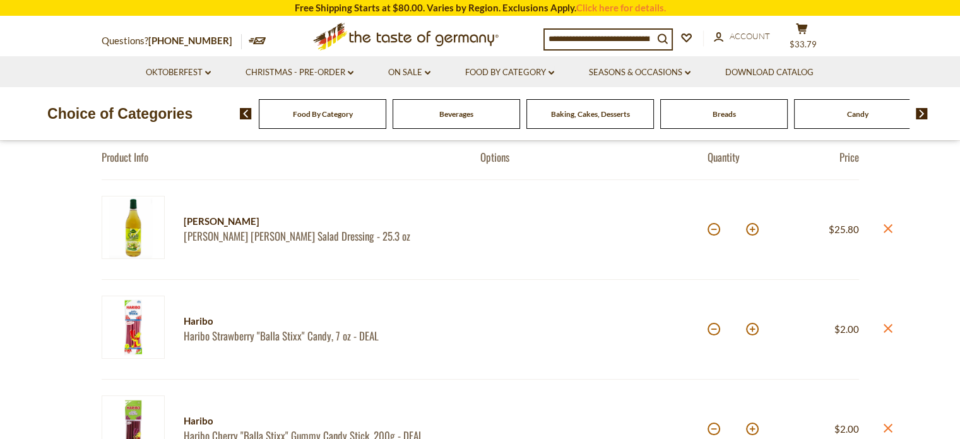
scroll to position [128, 0]
click at [888, 330] on icon "close" at bounding box center [887, 326] width 9 height 9
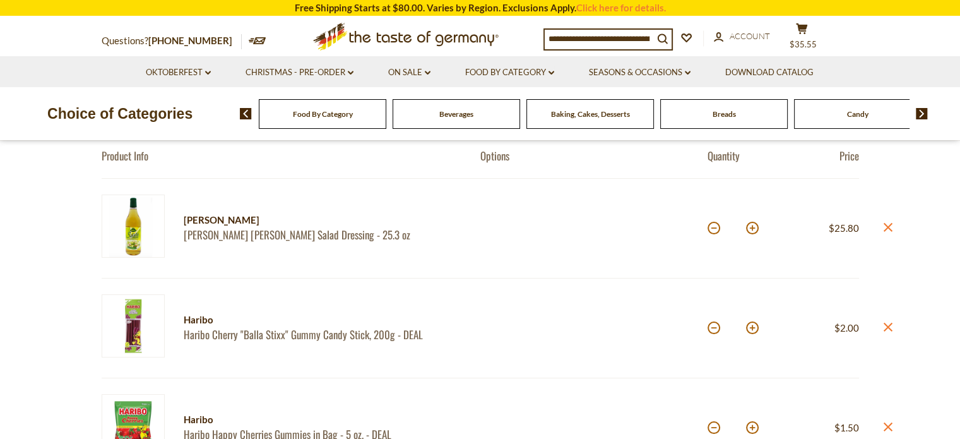
click at [889, 326] on icon "close" at bounding box center [887, 326] width 9 height 9
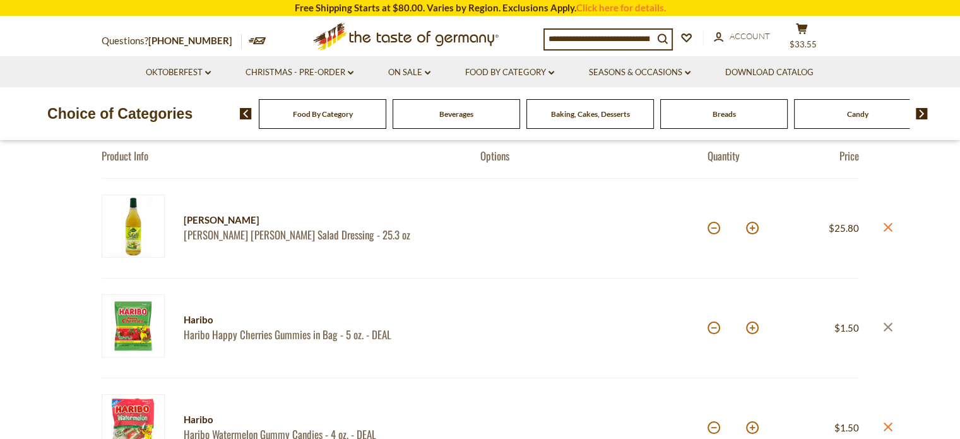
click at [888, 329] on icon "close" at bounding box center [887, 326] width 9 height 9
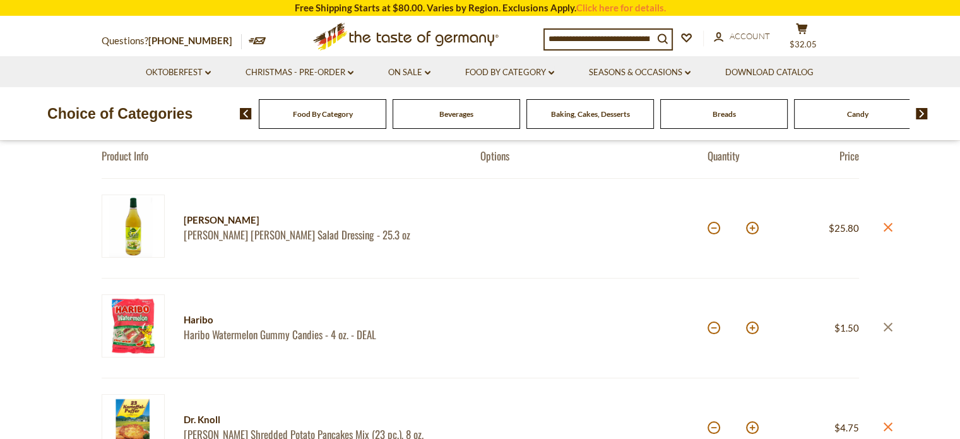
click at [891, 328] on icon "close" at bounding box center [887, 326] width 9 height 9
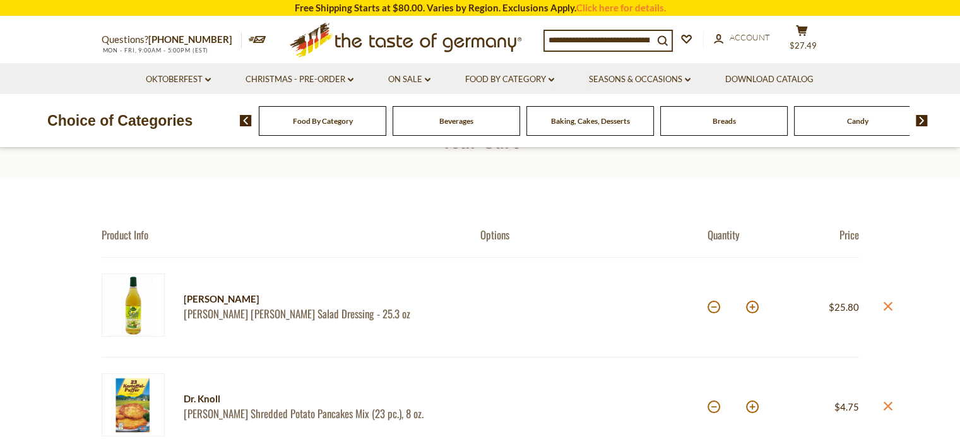
scroll to position [48, 0]
click at [929, 167] on header "Your Cart" at bounding box center [480, 139] width 960 height 79
click at [887, 404] on icon "close" at bounding box center [887, 406] width 9 height 9
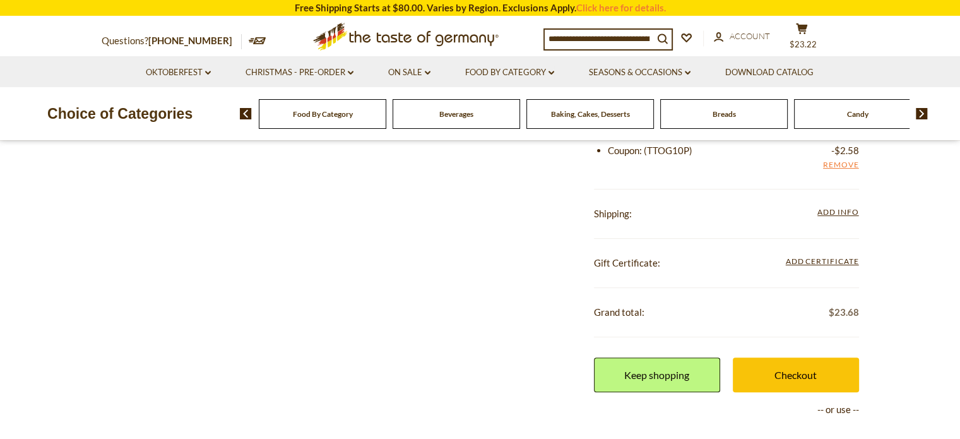
scroll to position [410, 0]
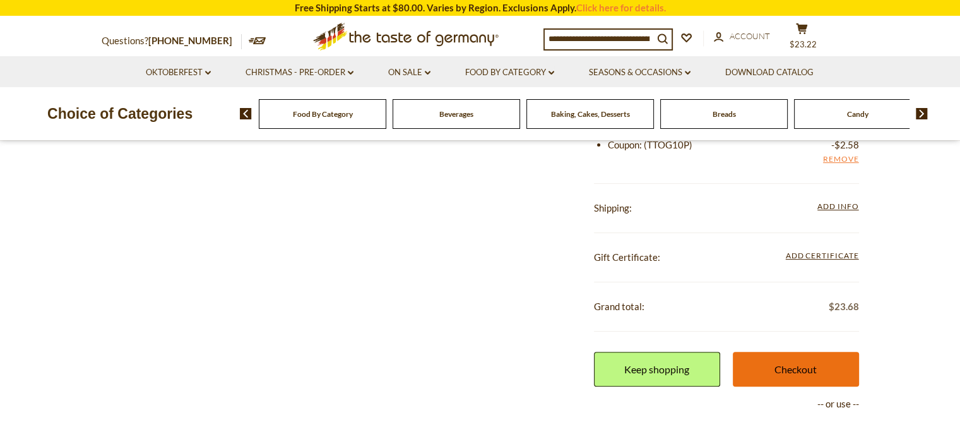
click at [790, 370] on link "Checkout" at bounding box center [796, 369] width 126 height 35
